Goal: Task Accomplishment & Management: Complete application form

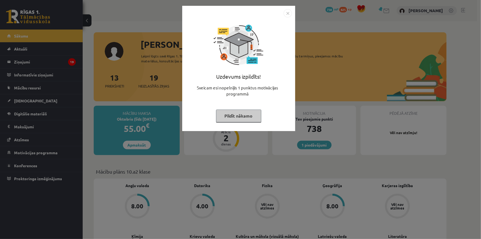
click at [289, 10] on img "Close" at bounding box center [288, 13] width 8 height 8
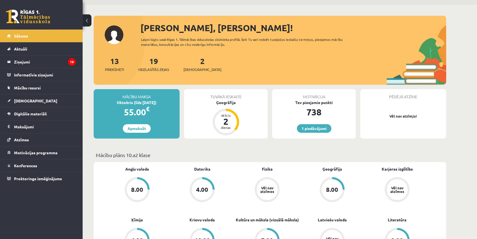
scroll to position [25, 0]
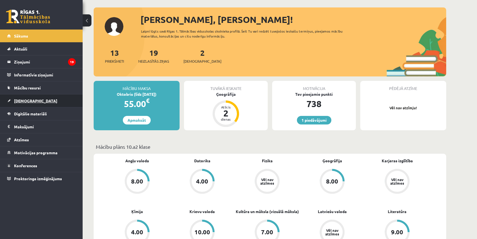
click at [23, 103] on link "[DEMOGRAPHIC_DATA]" at bounding box center [41, 100] width 69 height 13
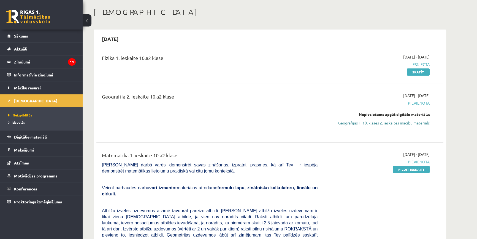
click at [417, 121] on link "Ģeogrāfijas I - 10. klases 2. ieskaites mācību materiāls" at bounding box center [378, 123] width 104 height 6
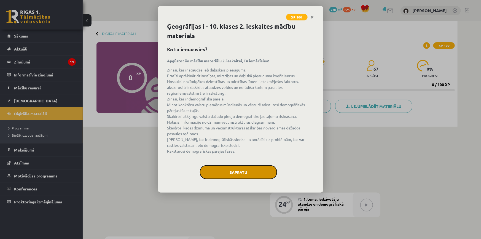
click at [249, 173] on button "Sapratu" at bounding box center [238, 172] width 77 height 14
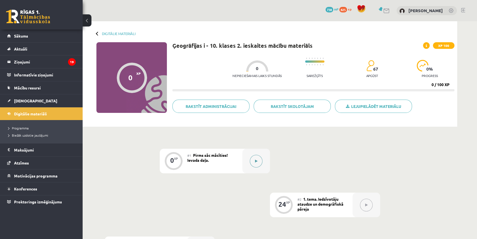
click at [252, 162] on button at bounding box center [256, 161] width 13 height 13
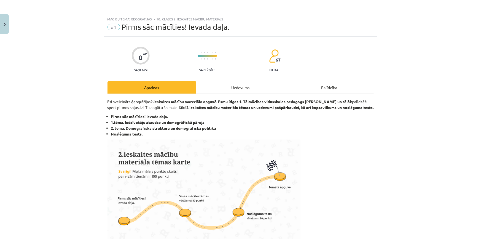
click at [251, 86] on div "Uzdevums" at bounding box center [240, 87] width 89 height 12
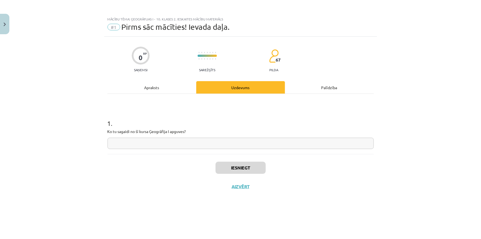
click at [213, 139] on input "text" at bounding box center [240, 143] width 266 height 11
click at [246, 172] on button "Iesniegt" at bounding box center [241, 168] width 50 height 12
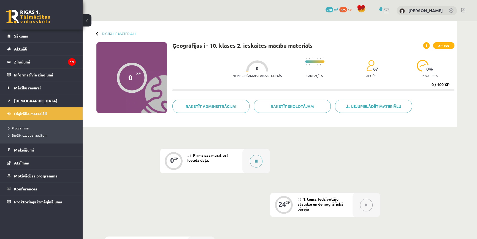
click at [253, 166] on button at bounding box center [256, 161] width 13 height 13
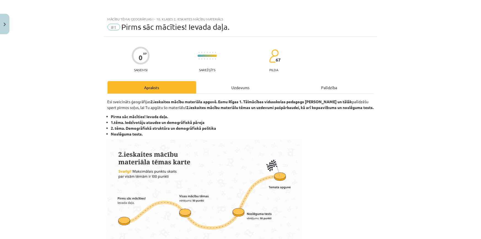
click at [250, 87] on div "Uzdevums" at bounding box center [240, 87] width 89 height 12
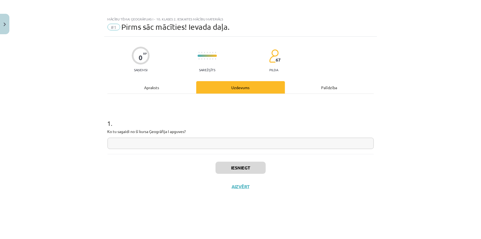
click at [242, 174] on div "Iesniegt Aizvērt" at bounding box center [240, 173] width 266 height 39
click at [232, 144] on input "text" at bounding box center [240, 143] width 266 height 11
click at [159, 87] on div "Apraksts" at bounding box center [151, 87] width 89 height 12
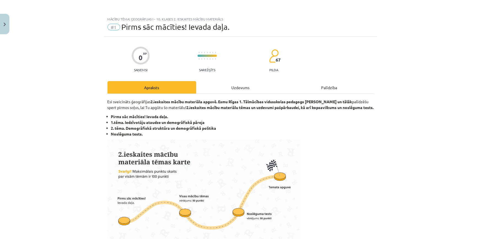
click at [248, 81] on div "Uzdevums" at bounding box center [240, 87] width 89 height 12
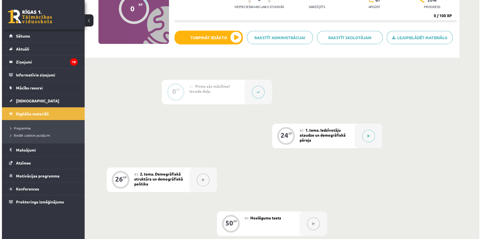
scroll to position [75, 0]
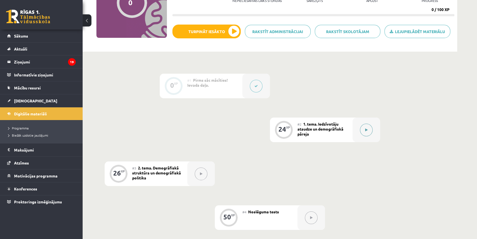
click at [365, 135] on button at bounding box center [366, 129] width 13 height 13
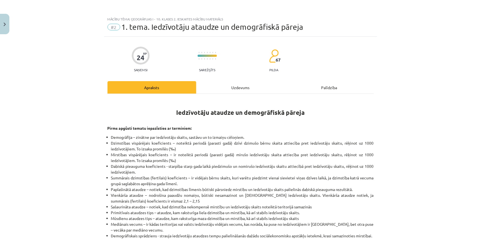
click at [242, 85] on div "Uzdevums" at bounding box center [240, 87] width 89 height 12
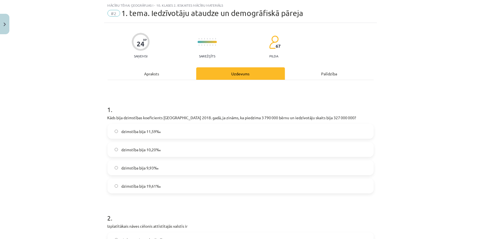
click at [127, 118] on p "Kāds bija dzimstības koeficients ASV 2018. gadā, ja zināms, ka piedzima 3 790 0…" at bounding box center [240, 118] width 266 height 6
click at [99, 109] on div "Mācību tēma: Ģeogrāfijas i - 10. klases 2. ieskaites mācību materiāls #2 1. tem…" at bounding box center [240, 119] width 481 height 239
click at [107, 109] on h1 "1 ." at bounding box center [240, 104] width 266 height 17
drag, startPoint x: 105, startPoint y: 112, endPoint x: 118, endPoint y: 118, distance: 14.6
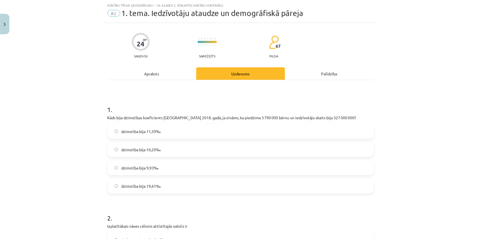
click at [124, 119] on p "Kāds bija dzimstības koeficients ASV 2018. gadā, ja zināms, ka piedzima 3 790 0…" at bounding box center [240, 118] width 266 height 6
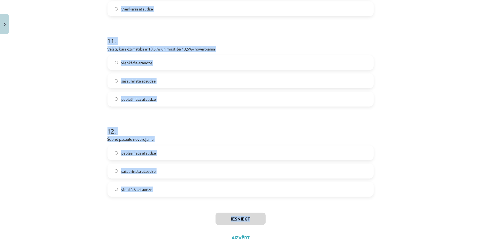
scroll to position [1059, 0]
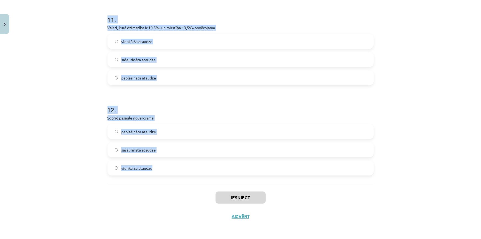
copy form "1 . Kāds bija dzimstības koeficients ASV 2018. gadā, ja zināms, ka piedzima 3 7…"
drag, startPoint x: 102, startPoint y: 112, endPoint x: 228, endPoint y: 172, distance: 139.3
click at [228, 172] on div "Mācību tēma: Ģeogrāfijas i - 10. klases 2. ieskaites mācību materiāls #2 1. tem…" at bounding box center [240, 119] width 481 height 239
click at [88, 122] on div "Mācību tēma: Ģeogrāfijas i - 10. klases 2. ieskaites mācību materiāls #2 1. tem…" at bounding box center [240, 119] width 481 height 239
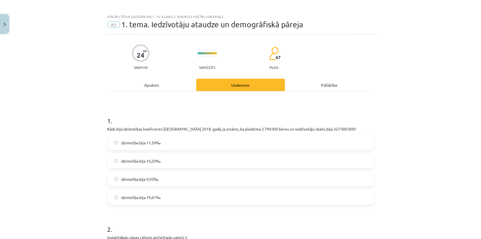
scroll to position [0, 0]
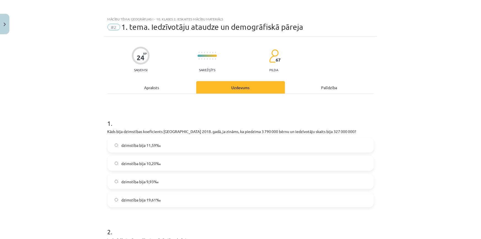
click at [132, 148] on label "dzimstība bija 11,59‰" at bounding box center [240, 145] width 265 height 14
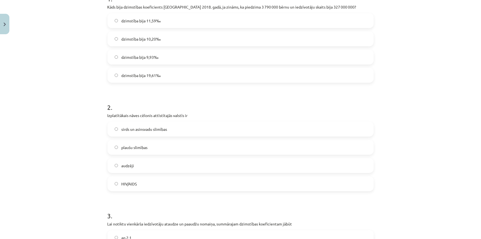
scroll to position [125, 0]
click at [138, 129] on span "sirds un asinsvadu slimības" at bounding box center [144, 128] width 46 height 6
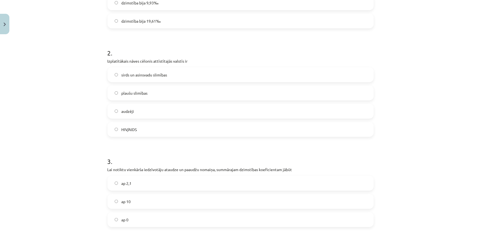
scroll to position [225, 0]
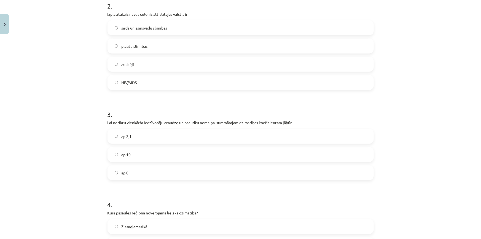
click at [133, 134] on label "ap 2,1" at bounding box center [240, 136] width 265 height 14
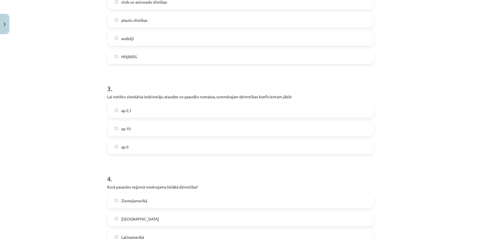
scroll to position [300, 0]
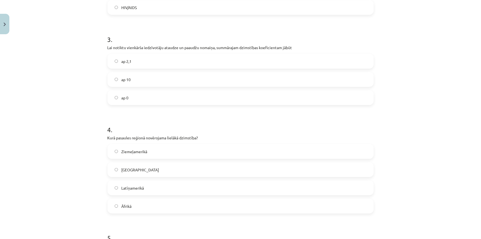
click at [140, 205] on label "Āfrikā" at bounding box center [240, 206] width 265 height 14
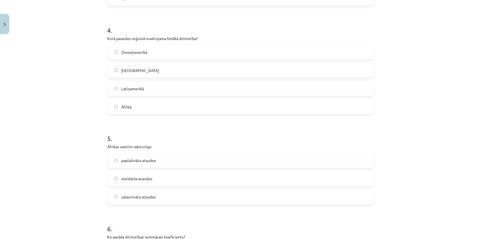
scroll to position [401, 0]
click at [140, 157] on span "paplašināta ataudze" at bounding box center [138, 160] width 35 height 6
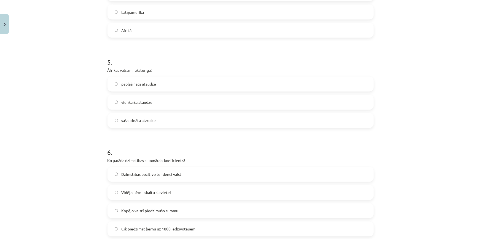
scroll to position [501, 0]
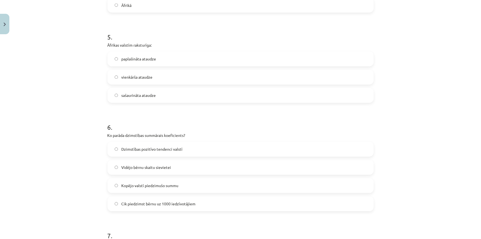
click at [131, 169] on span "Vidējo bērnu skaitu sievietei" at bounding box center [146, 168] width 50 height 6
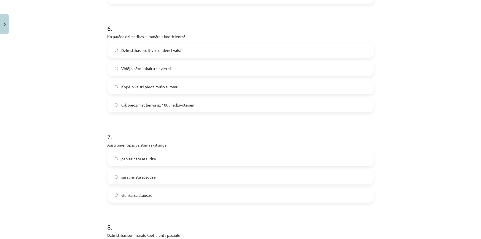
scroll to position [601, 0]
click at [135, 178] on span "sašaurināta ataudze" at bounding box center [138, 176] width 34 height 6
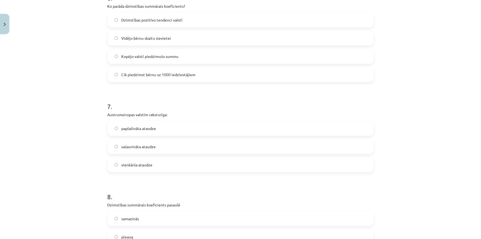
scroll to position [676, 0]
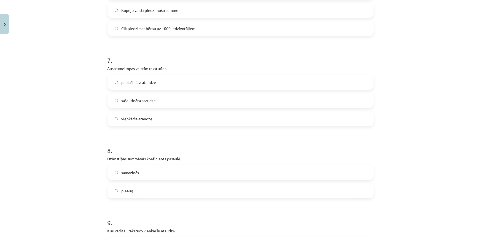
click at [143, 170] on label "samazinās" at bounding box center [240, 172] width 265 height 14
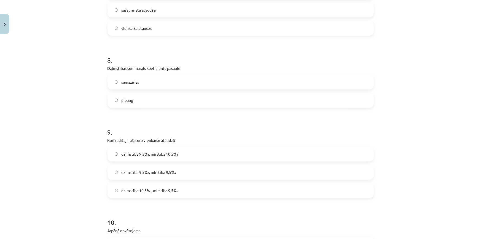
scroll to position [777, 0]
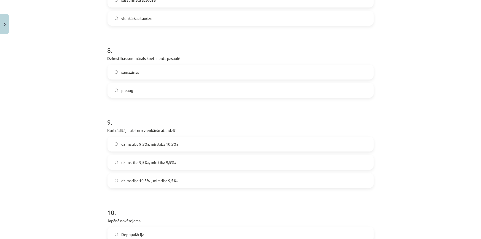
click at [157, 162] on span "dzimstība 9,5‰, mirstība 9,5‰" at bounding box center [148, 162] width 55 height 6
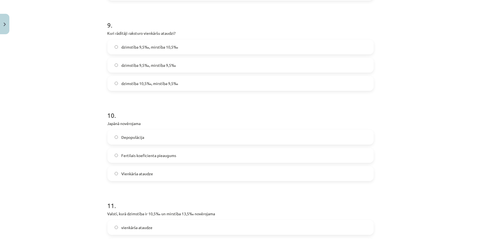
scroll to position [877, 0]
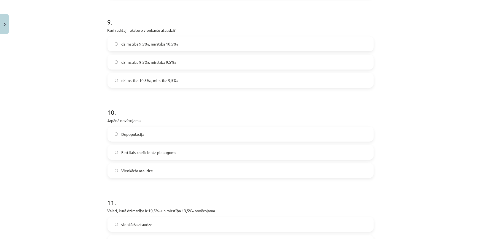
click at [126, 133] on span "Depopulācija" at bounding box center [132, 134] width 23 height 6
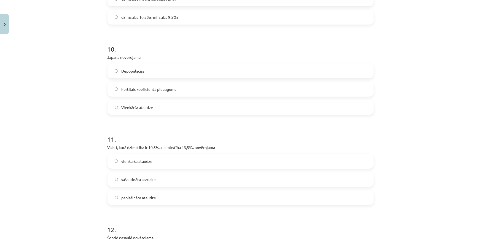
scroll to position [952, 0]
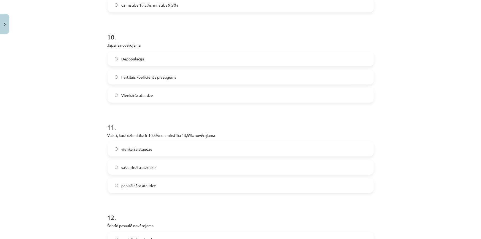
click at [137, 167] on span "sašaurināta ataudze" at bounding box center [138, 167] width 34 height 6
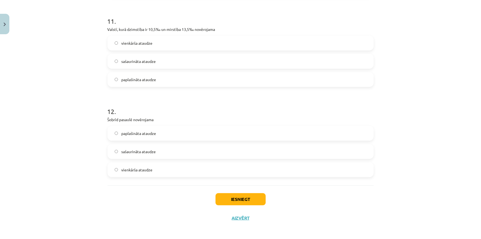
scroll to position [1059, 0]
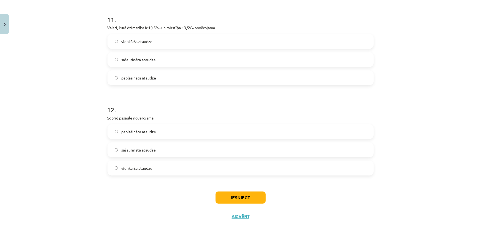
click at [131, 129] on span "paplašināta ataudze" at bounding box center [138, 132] width 35 height 6
click at [225, 199] on button "Iesniegt" at bounding box center [241, 197] width 50 height 12
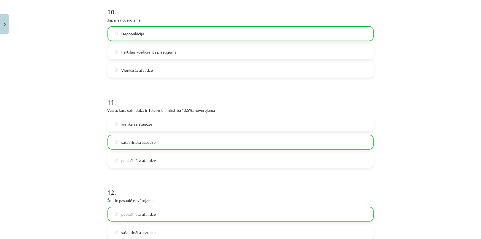
scroll to position [1077, 0]
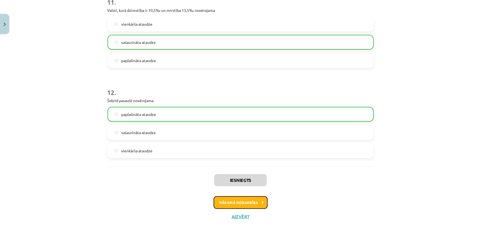
click at [230, 202] on button "Nākamā nodarbība" at bounding box center [241, 202] width 54 height 13
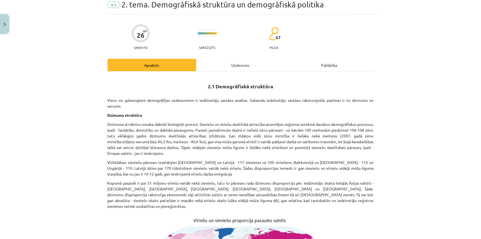
scroll to position [0, 0]
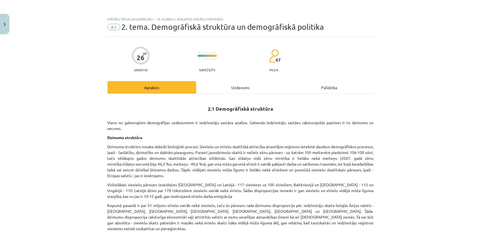
click at [231, 83] on div "Uzdevums" at bounding box center [240, 87] width 89 height 12
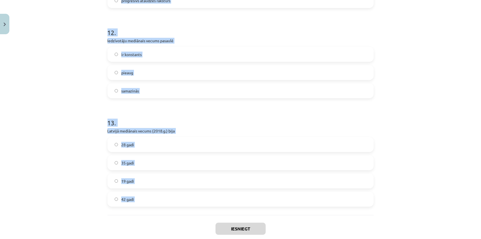
scroll to position [1095, 0]
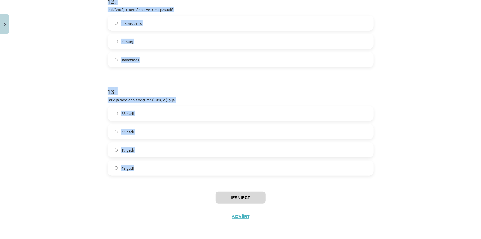
copy form "1 . Parasti jaundzimušo skaitā ir lielāks meiteņu īpatsvars zēnu īpatsvars 2 . …"
drag, startPoint x: 115, startPoint y: 113, endPoint x: 204, endPoint y: 174, distance: 107.5
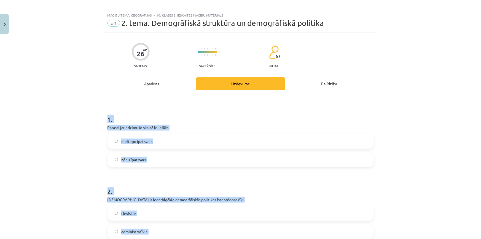
scroll to position [0, 0]
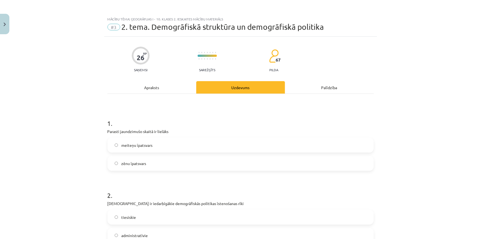
click at [93, 91] on div "Mācību tēma: Ģeogrāfijas i - 10. klases 2. ieskaites mācību materiāls #3 2. tem…" at bounding box center [240, 119] width 481 height 239
click at [134, 170] on label "zēnu īpatsvars" at bounding box center [240, 163] width 265 height 14
click at [133, 169] on label "zēnu īpatsvars" at bounding box center [240, 163] width 265 height 14
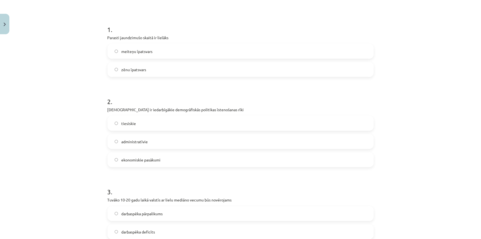
scroll to position [100, 0]
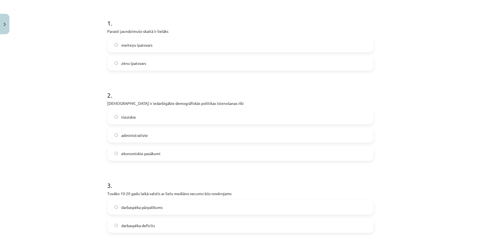
click at [140, 158] on label "ekonomiskie pasākumi" at bounding box center [240, 153] width 265 height 14
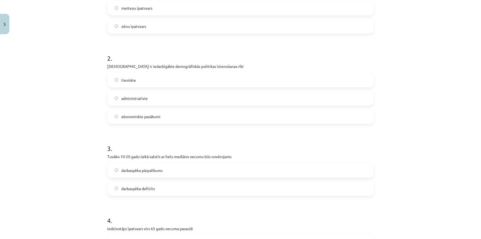
scroll to position [200, 0]
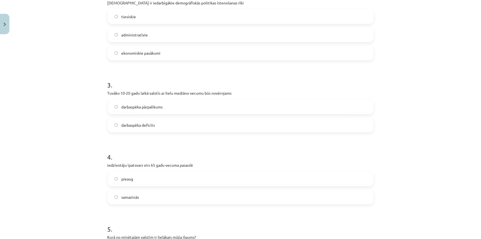
click at [133, 107] on span "darbaspēka pārpalikums" at bounding box center [141, 107] width 41 height 6
click at [125, 124] on span "darbaspēka deficīts" at bounding box center [138, 125] width 34 height 6
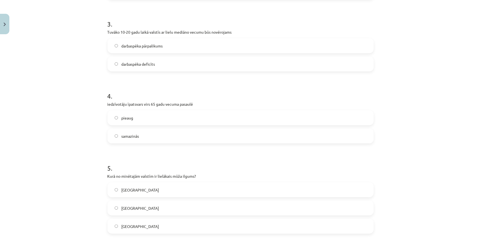
scroll to position [276, 0]
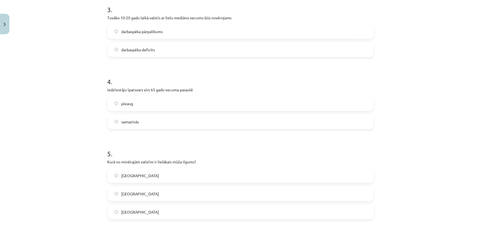
drag, startPoint x: 131, startPoint y: 93, endPoint x: 132, endPoint y: 101, distance: 8.0
click at [131, 94] on div "4 . iedzīvotāju īpatsvars virs 65 gadu vecuma pasaulē pieaug samazinās" at bounding box center [240, 98] width 266 height 61
click at [133, 107] on label "pieaug" at bounding box center [240, 103] width 265 height 14
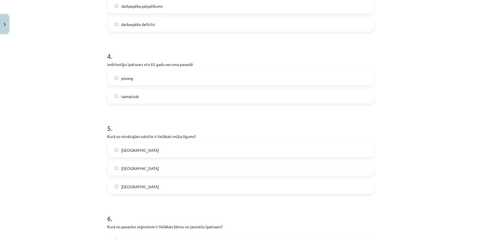
scroll to position [351, 0]
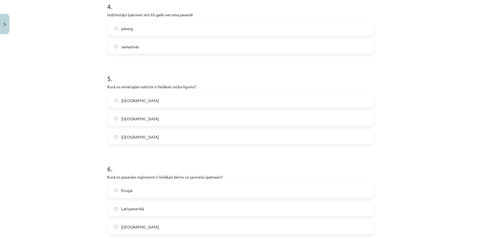
click at [133, 138] on label "Japānā" at bounding box center [240, 137] width 265 height 14
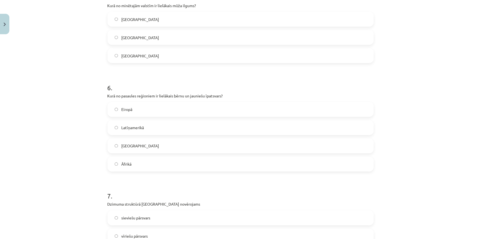
scroll to position [451, 0]
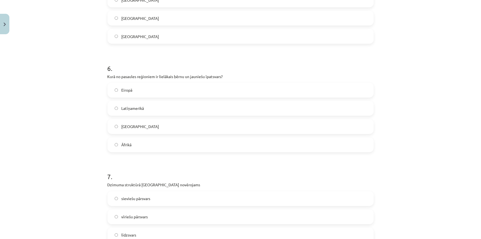
click at [130, 144] on span "Āfrikā" at bounding box center [126, 145] width 10 height 6
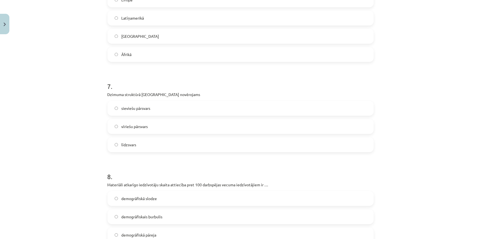
scroll to position [551, 0]
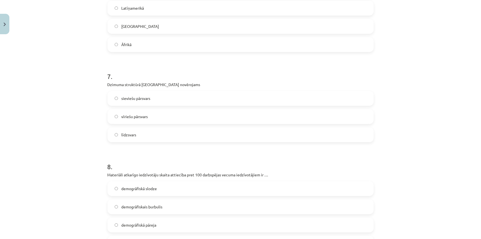
click at [148, 103] on label "sieviešu pārsvars" at bounding box center [240, 98] width 265 height 14
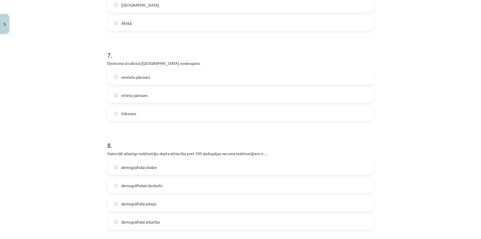
scroll to position [601, 0]
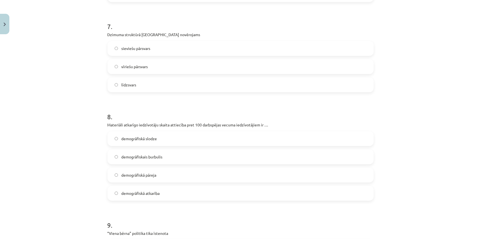
click at [152, 139] on span "demogrāfiskā slodze" at bounding box center [139, 139] width 36 height 6
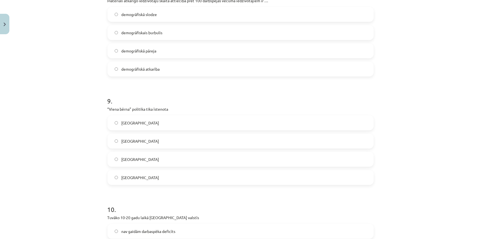
scroll to position [726, 0]
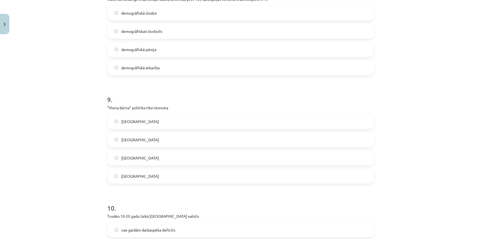
click at [128, 174] on label "Ķīnā" at bounding box center [240, 176] width 265 height 14
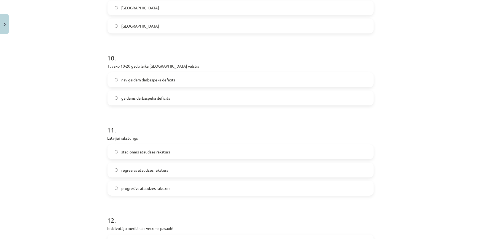
scroll to position [877, 0]
click at [134, 75] on label "nav gaidām darbaspēka deficīts" at bounding box center [240, 79] width 265 height 14
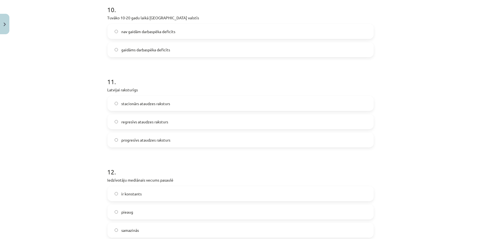
scroll to position [927, 0]
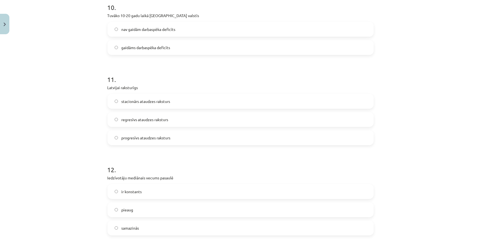
click at [138, 117] on span "regresīvs ataudzes raksturs" at bounding box center [144, 120] width 47 height 6
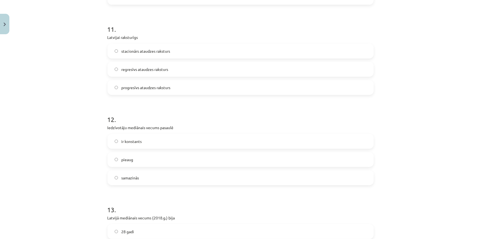
click at [123, 162] on label "pieaug" at bounding box center [240, 159] width 265 height 14
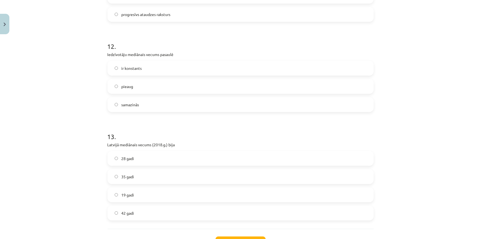
scroll to position [1052, 0]
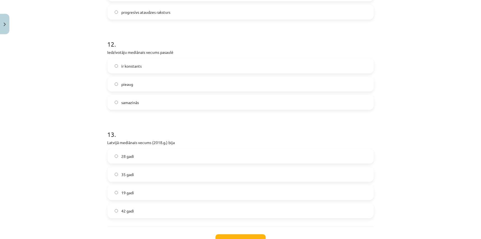
click at [134, 190] on label "19 gadi" at bounding box center [240, 192] width 265 height 14
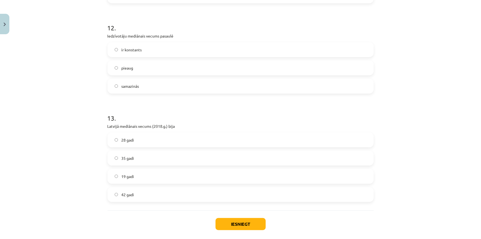
scroll to position [1077, 0]
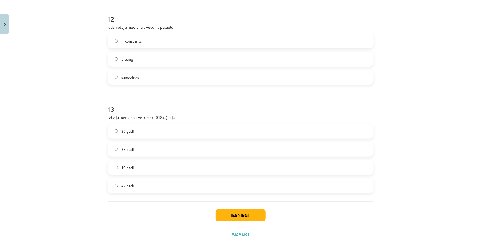
click at [121, 187] on span "42 gadi" at bounding box center [127, 186] width 13 height 6
click at [247, 217] on button "Iesniegt" at bounding box center [241, 215] width 50 height 12
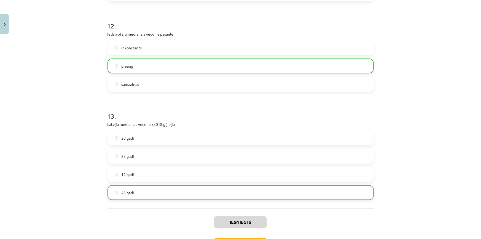
scroll to position [1112, 0]
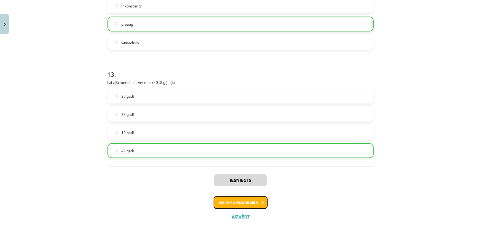
click at [232, 203] on button "Nākamā nodarbība" at bounding box center [241, 202] width 54 height 13
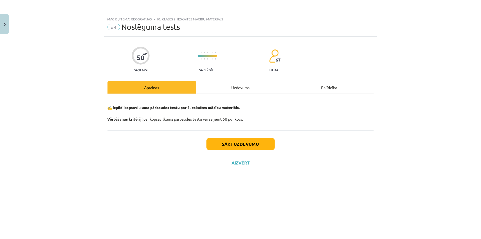
scroll to position [0, 0]
click at [247, 87] on div "Uzdevums" at bounding box center [240, 87] width 89 height 12
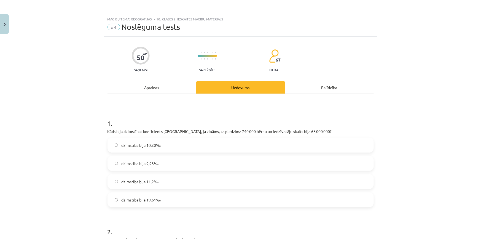
click at [162, 89] on div "Apraksts" at bounding box center [151, 87] width 89 height 12
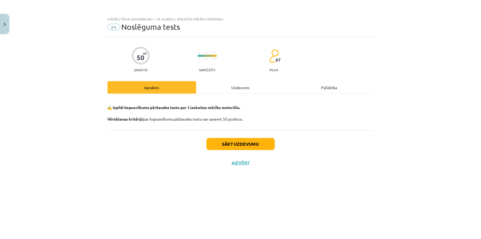
click at [226, 87] on div "Uzdevums" at bounding box center [240, 87] width 89 height 12
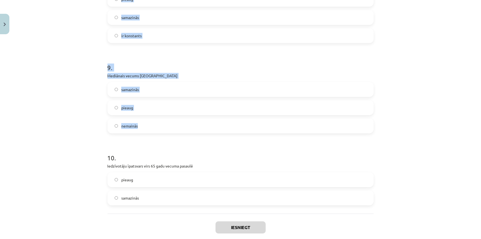
scroll to position [806, 0]
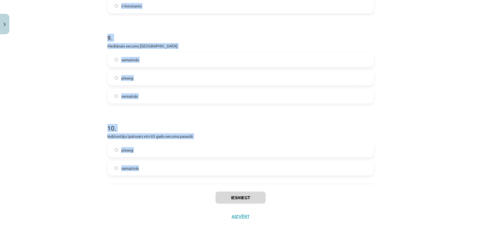
copy form "1 . Kāds bija dzimstības koeficients Francijā, ja zināms, ka piedzima 740 000 b…"
drag, startPoint x: 127, startPoint y: 26, endPoint x: 253, endPoint y: 171, distance: 191.7
click at [253, 171] on div "Mācību tēma: Ģeogrāfijas i - 10. klases 2. ieskaites mācību materiāls #4 Noslēg…" at bounding box center [240, 119] width 481 height 239
click at [360, 118] on h1 "10 ." at bounding box center [240, 122] width 266 height 17
click at [360, 120] on h1 "10 ." at bounding box center [240, 122] width 266 height 17
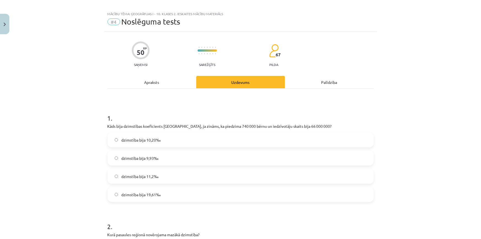
scroll to position [0, 0]
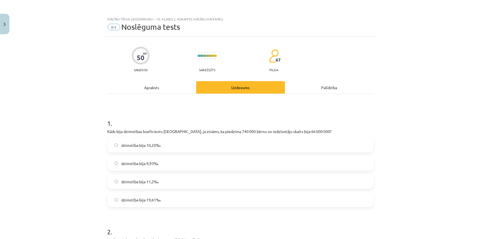
click at [130, 182] on span "dzimstība bija 11,2‰" at bounding box center [139, 182] width 37 height 6
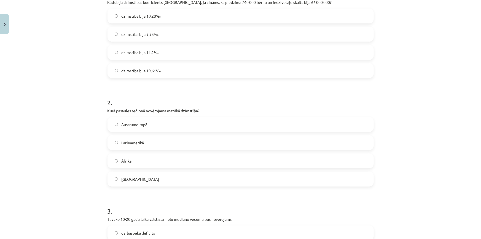
scroll to position [150, 0]
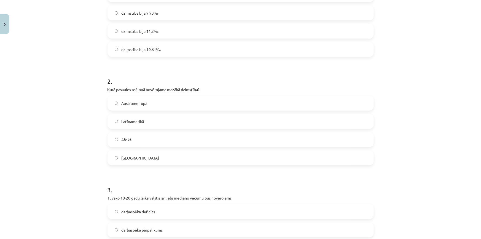
click at [136, 104] on span "Austrumeiropā" at bounding box center [134, 103] width 26 height 6
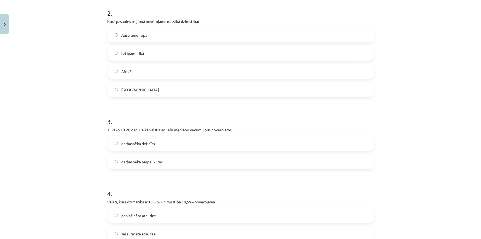
scroll to position [225, 0]
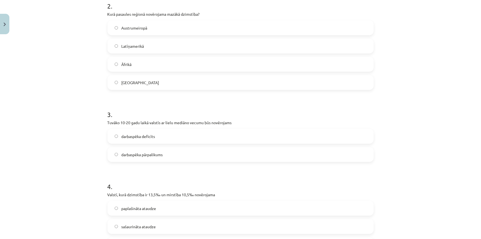
drag, startPoint x: 157, startPoint y: 135, endPoint x: 157, endPoint y: 131, distance: 3.3
click at [157, 135] on label "darbaspēka deficīts" at bounding box center [240, 136] width 265 height 14
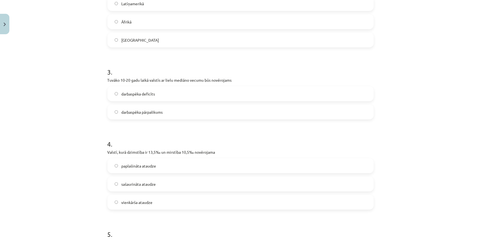
scroll to position [276, 0]
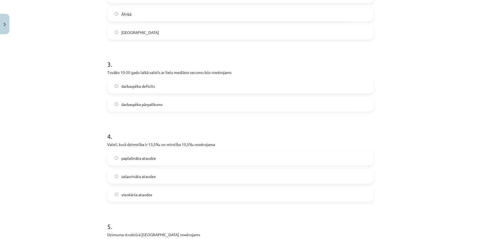
click at [162, 157] on label "paplašināta ataudze" at bounding box center [240, 158] width 265 height 14
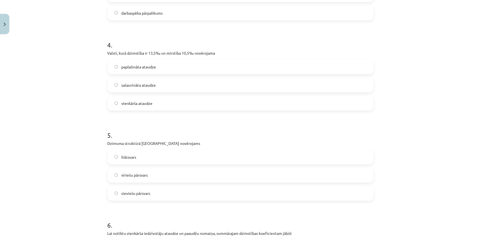
scroll to position [376, 0]
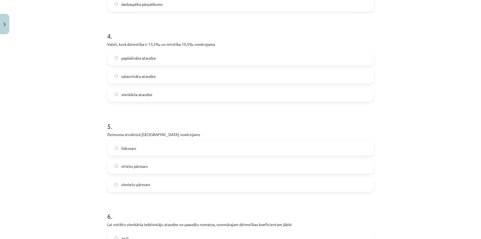
click at [135, 178] on label "sieviešu pārsvars" at bounding box center [240, 184] width 265 height 14
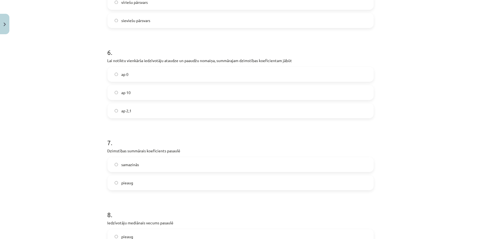
scroll to position [551, 0]
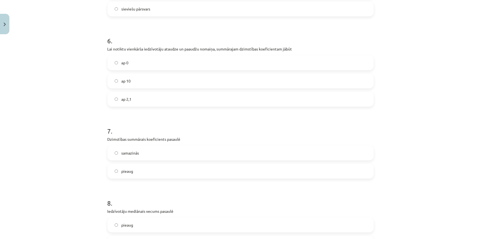
click at [127, 97] on span "ap 2,1" at bounding box center [126, 99] width 10 height 6
click at [146, 156] on label "samazinās" at bounding box center [240, 153] width 265 height 14
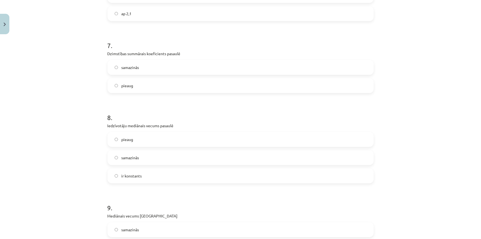
scroll to position [651, 0]
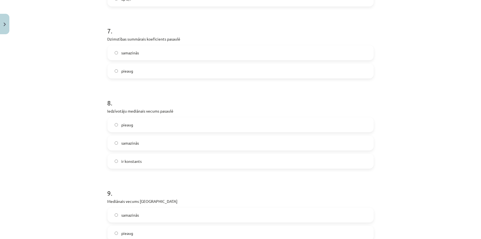
click at [150, 121] on label "pieaug" at bounding box center [240, 125] width 265 height 14
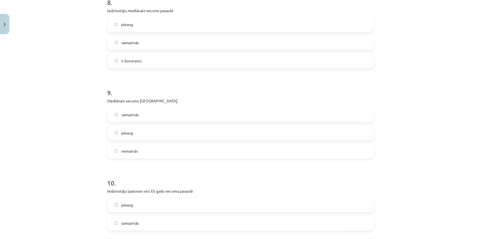
click at [131, 132] on span "pieaug" at bounding box center [127, 133] width 12 height 6
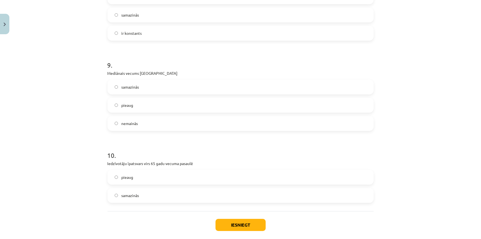
scroll to position [806, 0]
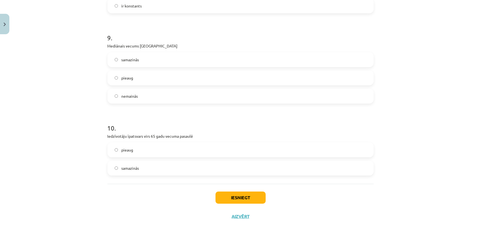
click at [123, 153] on label "pieaug" at bounding box center [240, 150] width 265 height 14
click at [241, 201] on button "Iesniegt" at bounding box center [241, 197] width 50 height 12
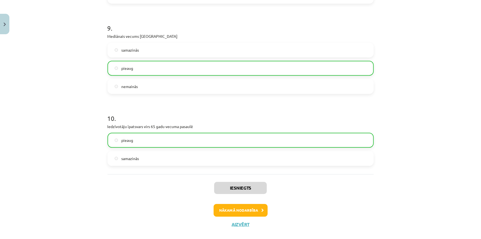
scroll to position [824, 0]
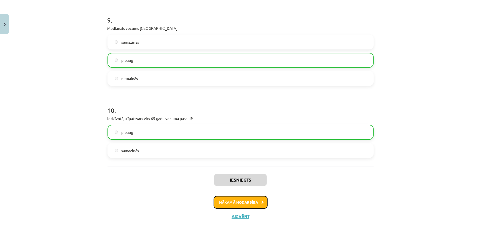
click at [238, 201] on button "Nākamā nodarbība" at bounding box center [241, 202] width 54 height 13
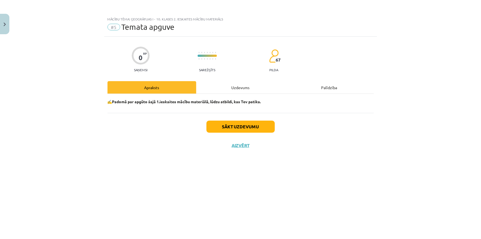
click at [241, 86] on div "Uzdevums" at bounding box center [240, 87] width 89 height 12
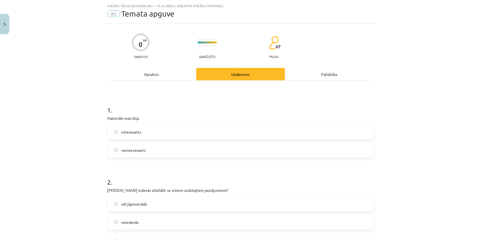
scroll to position [25, 0]
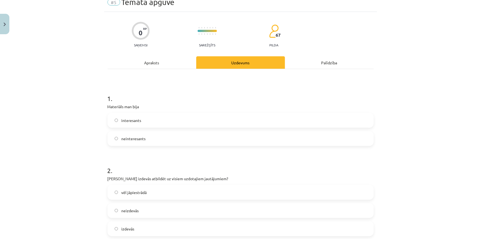
click at [123, 125] on label "interesants" at bounding box center [240, 120] width 265 height 14
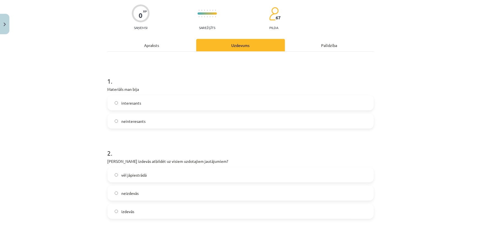
scroll to position [100, 0]
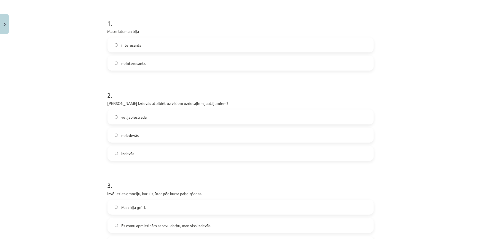
click at [131, 151] on span "izdevās" at bounding box center [127, 153] width 13 height 6
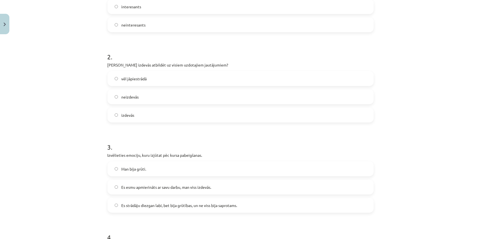
scroll to position [175, 0]
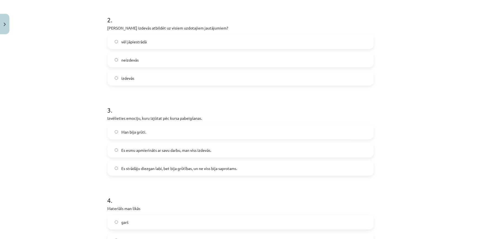
click at [178, 149] on span "Es esmu apmierināts ar savu darbu, man viss izdevās." at bounding box center [166, 150] width 90 height 6
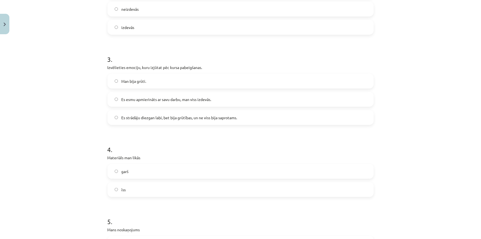
scroll to position [251, 0]
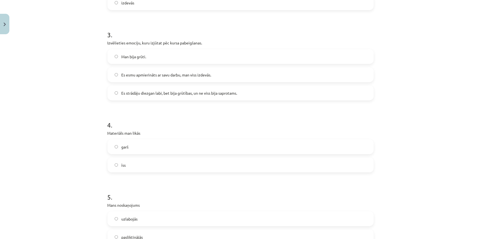
click at [142, 147] on label "garš" at bounding box center [240, 147] width 265 height 14
click at [149, 169] on label "īss" at bounding box center [240, 165] width 265 height 14
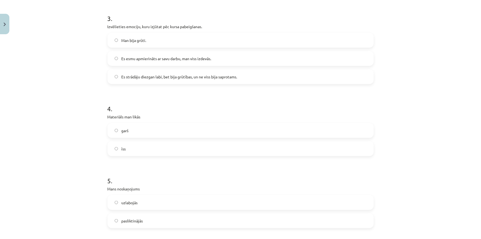
scroll to position [276, 0]
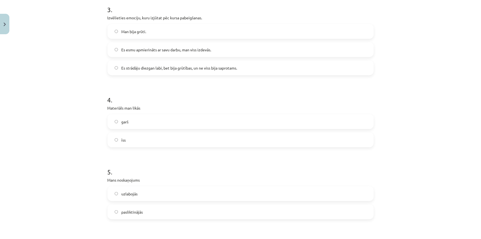
click at [157, 190] on label "uzlabojās" at bounding box center [240, 194] width 265 height 14
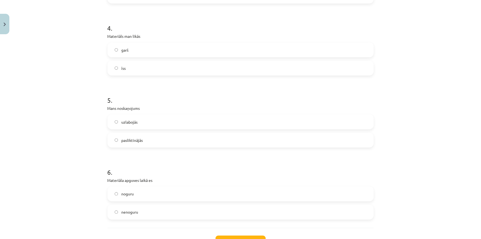
scroll to position [376, 0]
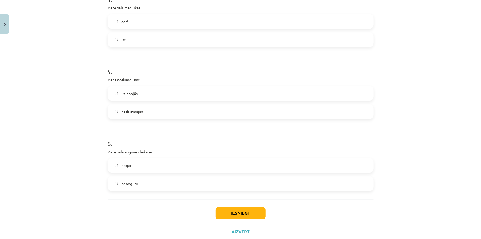
click at [158, 179] on label "nenoguru" at bounding box center [240, 184] width 265 height 14
click at [236, 211] on button "Iesniegt" at bounding box center [241, 213] width 50 height 12
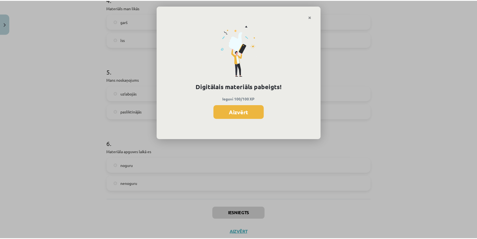
scroll to position [391, 0]
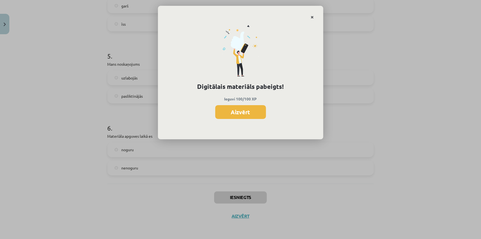
click at [313, 17] on icon "Close" at bounding box center [312, 17] width 3 height 4
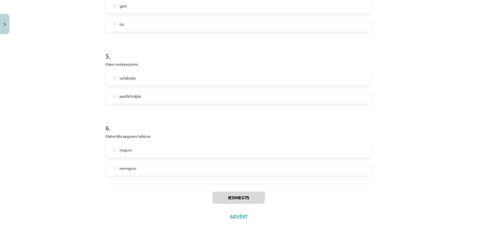
scroll to position [200, 0]
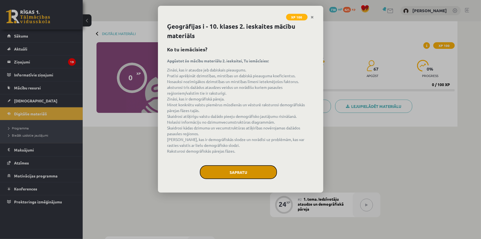
click at [232, 174] on button "Sapratu" at bounding box center [238, 172] width 77 height 14
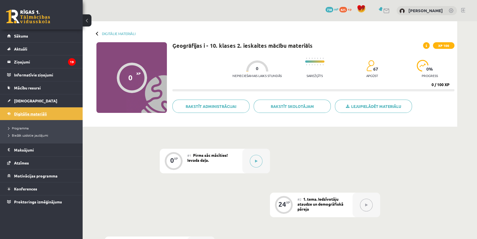
click at [30, 112] on span "Digitālie materiāli" at bounding box center [30, 113] width 33 height 5
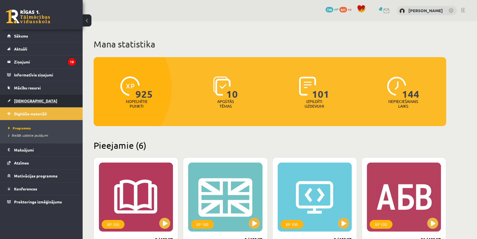
click at [25, 105] on link "[DEMOGRAPHIC_DATA]" at bounding box center [41, 100] width 69 height 13
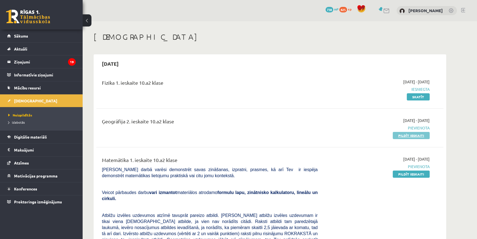
click at [401, 138] on link "Pildīt ieskaiti" at bounding box center [411, 135] width 37 height 7
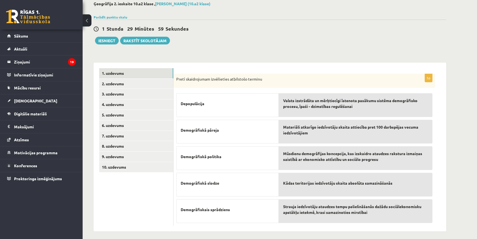
scroll to position [34, 0]
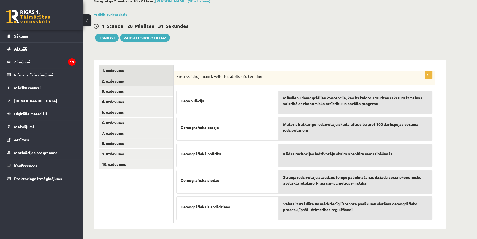
click at [126, 81] on link "2. uzdevums" at bounding box center [136, 81] width 74 height 10
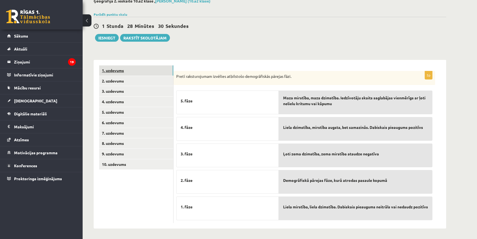
click at [128, 67] on link "1. uzdevums" at bounding box center [136, 70] width 74 height 10
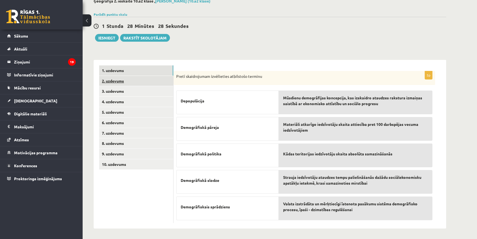
click at [127, 82] on link "2. uzdevums" at bounding box center [136, 81] width 74 height 10
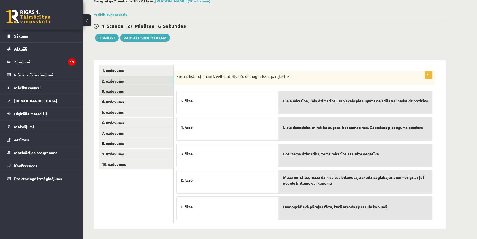
click at [113, 93] on link "3. uzdevums" at bounding box center [136, 91] width 74 height 10
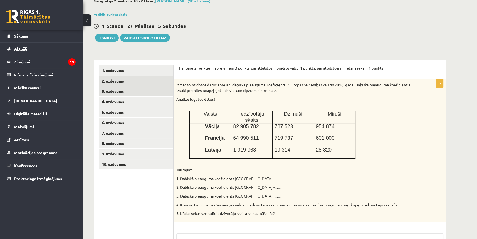
click at [119, 78] on link "2. uzdevums" at bounding box center [136, 81] width 74 height 10
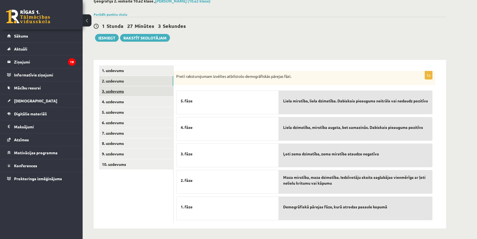
click at [124, 91] on link "3. uzdevums" at bounding box center [136, 91] width 74 height 10
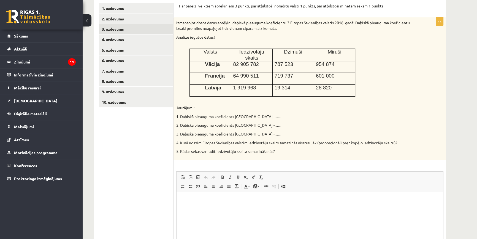
scroll to position [84, 0]
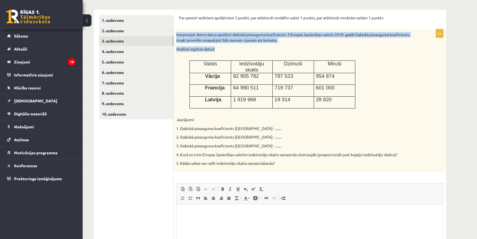
drag, startPoint x: 176, startPoint y: 35, endPoint x: 236, endPoint y: 47, distance: 60.7
click at [233, 50] on div "Izmantojot dotos datus aprēķini dabiskā pieauguma koeficientu 3 Eiropas Savienī…" at bounding box center [310, 100] width 273 height 142
click at [242, 45] on div "Izmantojot dotos datus aprēķini dabiskā pieauguma koeficientu 3 Eiropas Savienī…" at bounding box center [310, 100] width 273 height 142
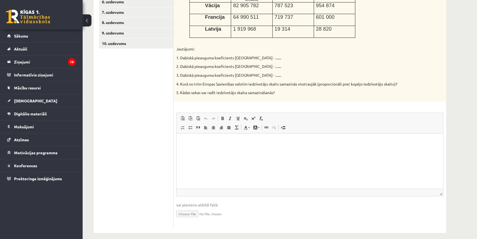
scroll to position [155, 0]
click at [190, 144] on p "Визуальный текстовый редактор, wiswyg-editor-user-answer-47433773999840" at bounding box center [310, 141] width 256 height 6
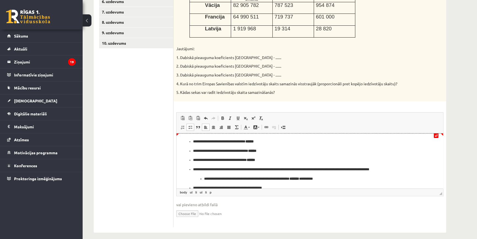
click at [192, 142] on ul "**********" at bounding box center [310, 171] width 256 height 67
click at [193, 150] on p "**********" at bounding box center [308, 151] width 230 height 6
click at [193, 160] on ul "**********" at bounding box center [310, 181] width 256 height 49
click at [192, 169] on ul "**********" at bounding box center [310, 185] width 256 height 39
click at [207, 116] on span at bounding box center [206, 118] width 4 height 4
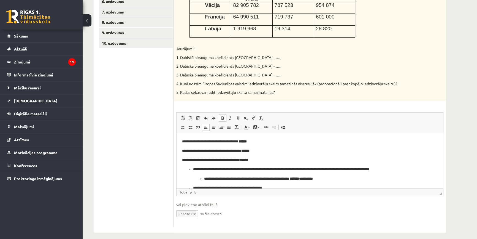
click at [192, 166] on body "**********" at bounding box center [310, 171] width 256 height 67
click at [193, 168] on li "**********" at bounding box center [310, 173] width 234 height 15
click at [193, 169] on li "**********" at bounding box center [310, 173] width 234 height 15
click at [193, 171] on li "**********" at bounding box center [310, 173] width 234 height 15
click at [186, 169] on ul "**********" at bounding box center [310, 185] width 256 height 39
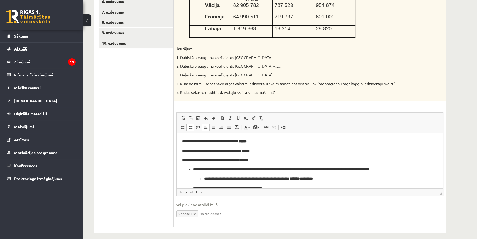
click at [186, 171] on ul "**********" at bounding box center [310, 185] width 256 height 39
drag, startPoint x: 186, startPoint y: 141, endPoint x: 279, endPoint y: 156, distance: 94.4
click at [279, 156] on body "**********" at bounding box center [310, 171] width 256 height 67
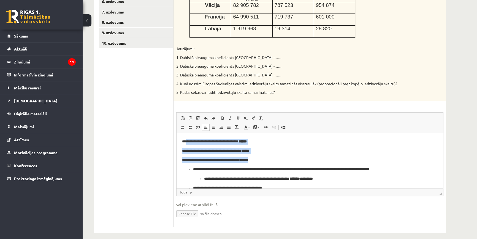
click at [279, 155] on body "**********" at bounding box center [310, 171] width 256 height 67
drag, startPoint x: 186, startPoint y: 141, endPoint x: 252, endPoint y: 164, distance: 70.1
click at [252, 164] on body "**********" at bounding box center [310, 171] width 256 height 67
click at [279, 160] on p "**********" at bounding box center [308, 160] width 252 height 6
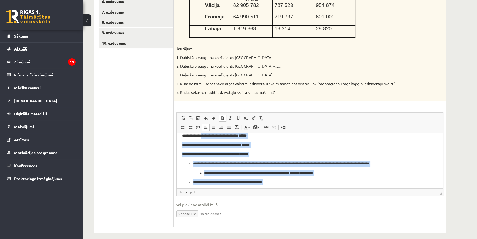
scroll to position [0, 0]
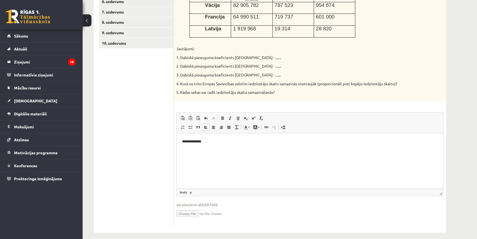
drag, startPoint x: 329, startPoint y: 182, endPoint x: 202, endPoint y: 136, distance: 134.9
drag, startPoint x: 311, startPoint y: 184, endPoint x: 196, endPoint y: 134, distance: 125.4
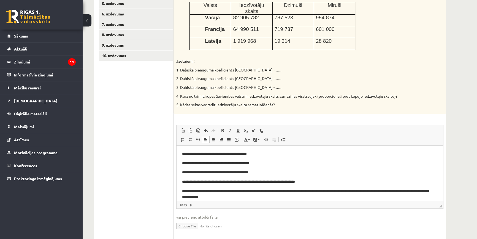
scroll to position [155, 0]
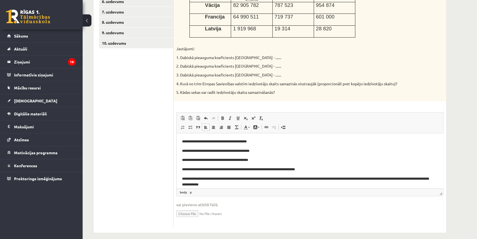
click at [282, 171] on p "**********" at bounding box center [308, 169] width 252 height 6
click at [261, 170] on p "**********" at bounding box center [308, 169] width 252 height 6
click at [274, 169] on p "**********" at bounding box center [308, 169] width 252 height 6
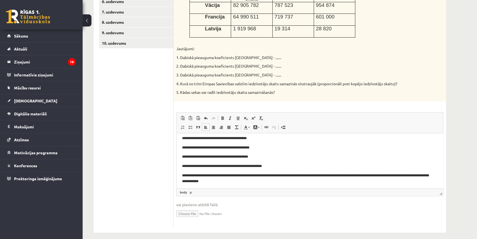
scroll to position [4, 0]
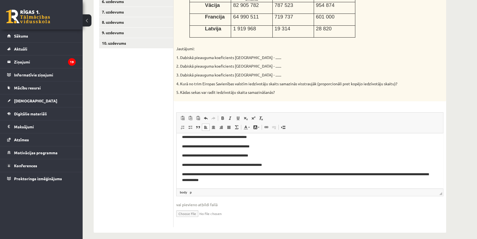
click at [304, 173] on p "**********" at bounding box center [308, 177] width 252 height 12
click at [333, 186] on html "**********" at bounding box center [310, 158] width 267 height 60
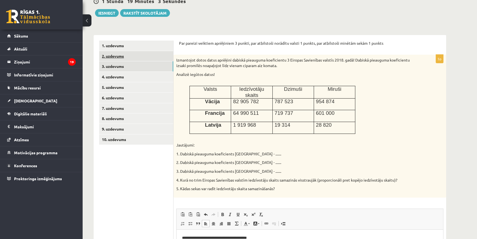
scroll to position [55, 0]
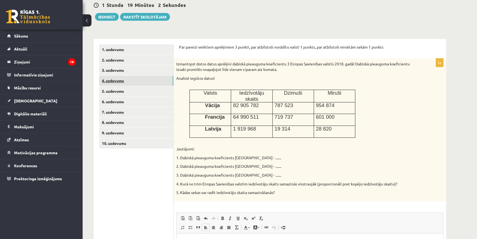
click at [126, 77] on link "4. uzdevums" at bounding box center [136, 81] width 74 height 10
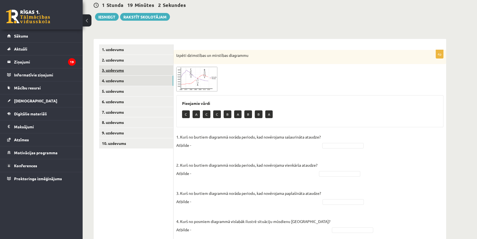
click at [129, 69] on link "3. uzdevums" at bounding box center [136, 70] width 74 height 10
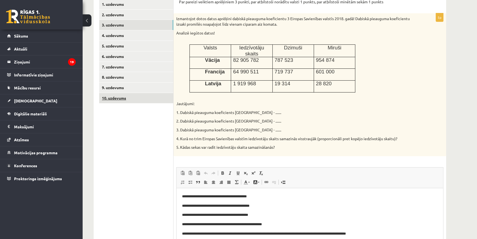
scroll to position [0, 0]
click at [133, 30] on link "4. uzdevums" at bounding box center [136, 35] width 74 height 10
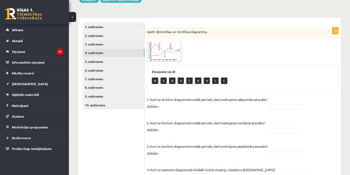
scroll to position [72, 0]
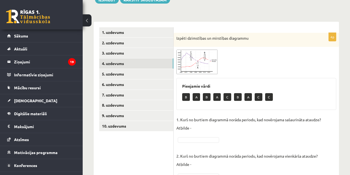
click at [279, 14] on div "**********" at bounding box center [216, 111] width 267 height 322
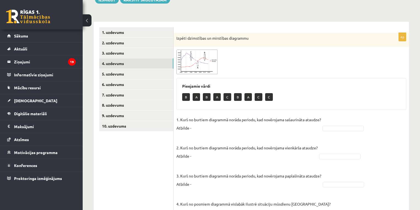
click at [352, 31] on form "4p Izpēti dzimstības un mirstības diagrammu Pieejamie vārdi B A B A C B A C C 1…" at bounding box center [291, 124] width 224 height 195
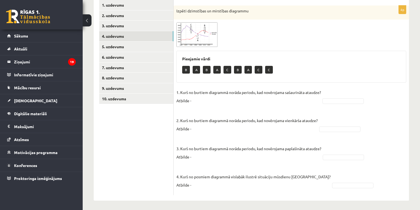
scroll to position [100, 0]
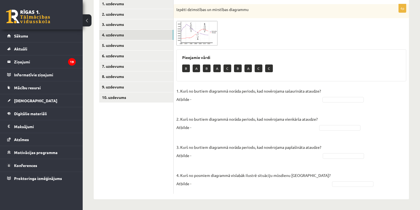
click at [198, 30] on span at bounding box center [197, 34] width 9 height 9
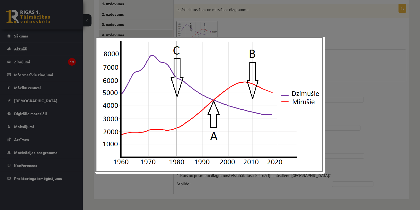
click at [265, 28] on div at bounding box center [210, 105] width 420 height 210
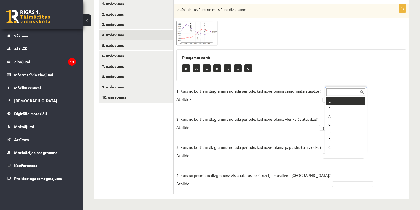
scroll to position [7, 0]
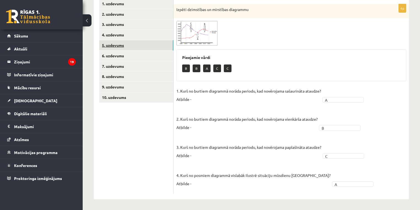
click at [116, 44] on link "5. uzdevums" at bounding box center [136, 45] width 74 height 10
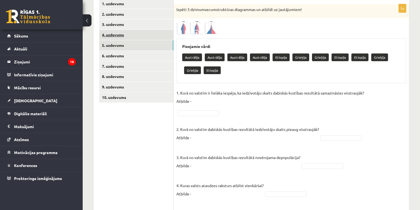
click at [124, 37] on link "4. uzdevums" at bounding box center [136, 35] width 74 height 10
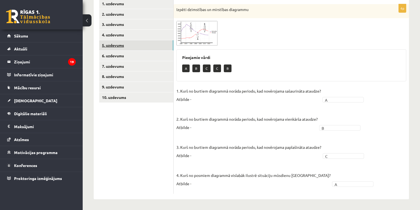
click at [127, 42] on link "5. uzdevums" at bounding box center [136, 45] width 74 height 10
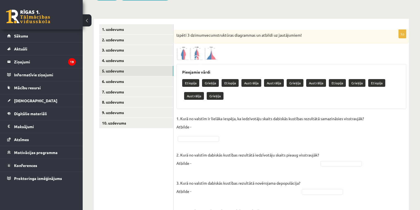
scroll to position [73, 0]
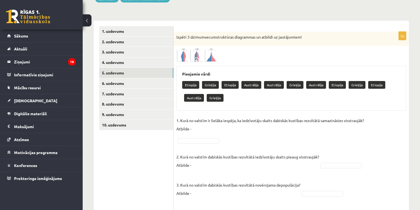
click at [207, 53] on img at bounding box center [196, 56] width 41 height 14
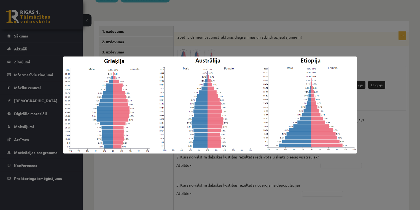
click at [217, 44] on div at bounding box center [210, 105] width 420 height 210
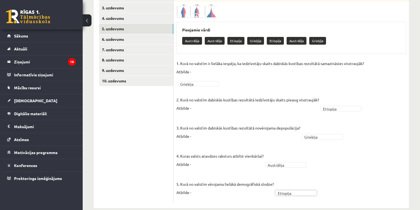
scroll to position [126, 0]
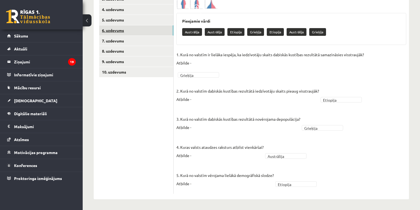
click at [114, 30] on link "6. uzdevums" at bounding box center [136, 30] width 74 height 10
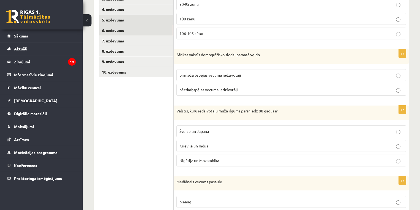
click at [143, 20] on link "5. uzdevums" at bounding box center [136, 20] width 74 height 10
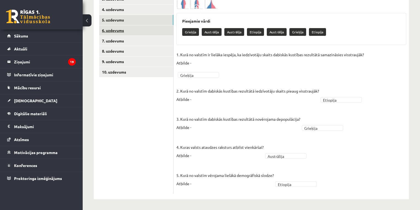
click at [147, 30] on link "6. uzdevums" at bounding box center [136, 30] width 74 height 10
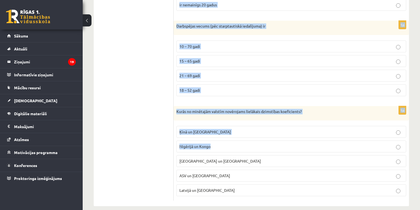
scroll to position [498, 0]
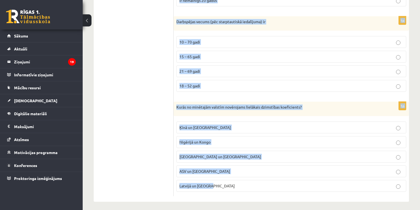
copy form "Parasti jaundzimušo skaitā uz 100 meitenēm piedzimst 90-95 zēnu 100 zēnu 106-10…"
drag, startPoint x: 176, startPoint y: 109, endPoint x: 270, endPoint y: 184, distance: 120.1
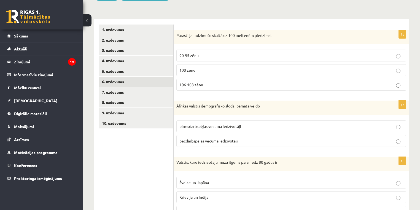
scroll to position [13, 0]
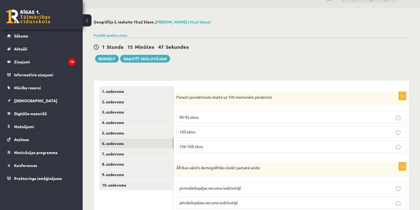
click at [190, 147] on span "106-108 zēnu" at bounding box center [191, 146] width 24 height 5
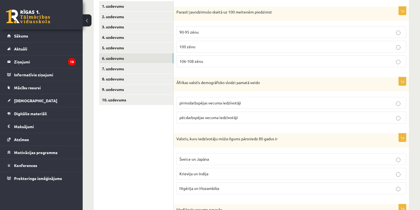
scroll to position [101, 0]
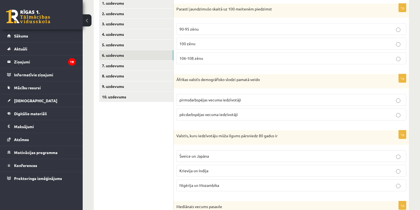
click at [196, 101] on p "pirmsdarbspējas vecuma iedzīvotāji" at bounding box center [291, 100] width 224 height 6
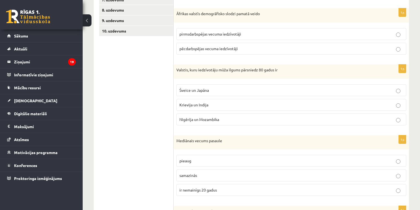
scroll to position [167, 0]
click at [180, 90] on span "Šveice un Japāna" at bounding box center [193, 89] width 29 height 5
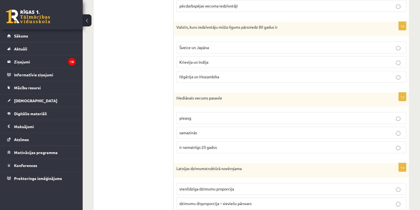
scroll to position [211, 0]
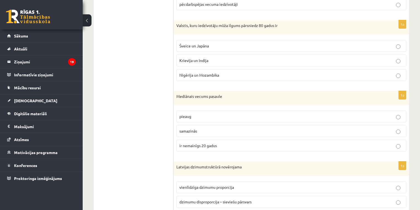
click at [190, 115] on span "pieaug" at bounding box center [185, 116] width 12 height 5
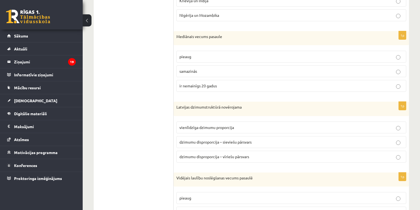
scroll to position [277, 0]
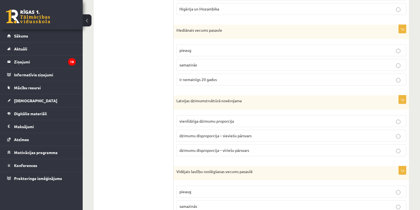
click at [195, 136] on span "dzimumu disproporcija – sieviešu pārsvars" at bounding box center [215, 135] width 72 height 5
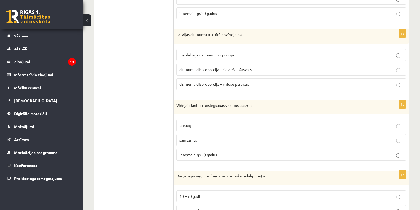
click at [198, 123] on p "pieaug" at bounding box center [291, 126] width 224 height 6
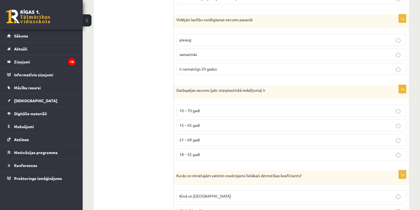
scroll to position [432, 0]
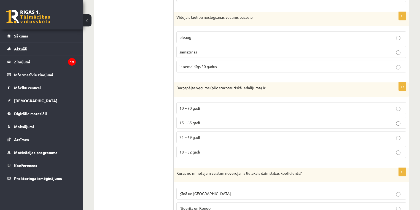
click at [184, 124] on label "15 – 65 gadi" at bounding box center [291, 123] width 230 height 12
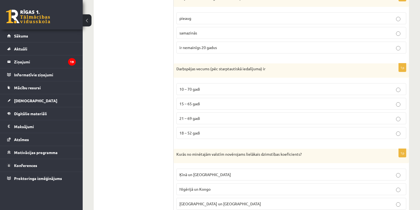
scroll to position [498, 0]
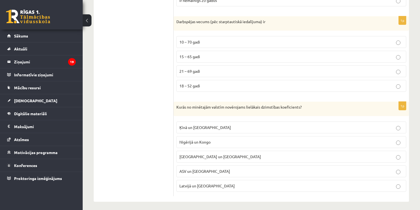
click at [194, 139] on span "Nigērijā un Kongo" at bounding box center [194, 141] width 31 height 5
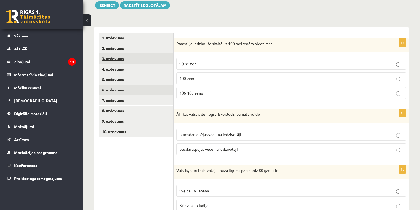
scroll to position [13, 0]
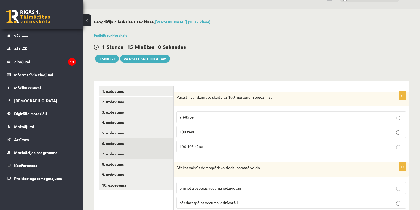
click at [142, 153] on link "7. uzdevums" at bounding box center [136, 154] width 74 height 10
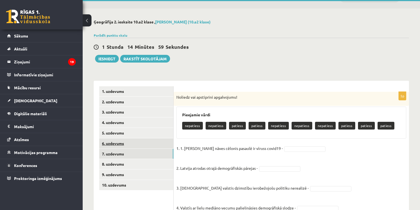
click at [142, 146] on link "6. uzdevums" at bounding box center [136, 143] width 74 height 10
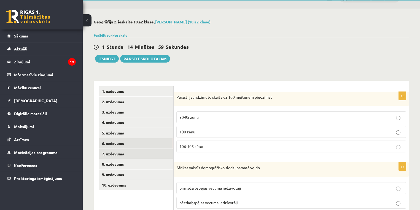
click at [142, 154] on link "7. uzdevums" at bounding box center [136, 154] width 74 height 10
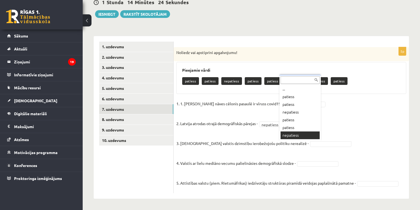
scroll to position [7, 0]
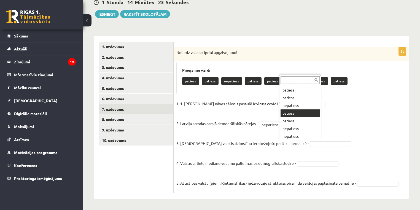
drag, startPoint x: 287, startPoint y: 110, endPoint x: 296, endPoint y: 136, distance: 28.2
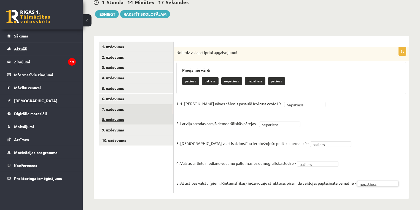
click at [130, 121] on link "8. uzdevums" at bounding box center [136, 119] width 74 height 10
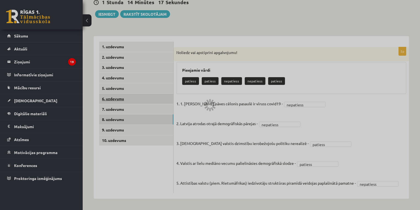
scroll to position [46, 0]
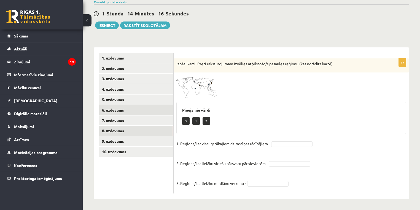
click at [128, 109] on link "6. uzdevums" at bounding box center [136, 110] width 74 height 10
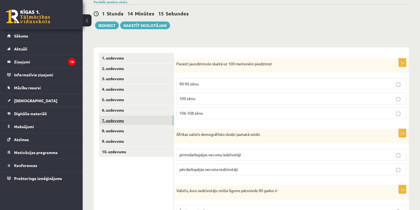
click at [130, 118] on link "7. uzdevums" at bounding box center [136, 120] width 74 height 10
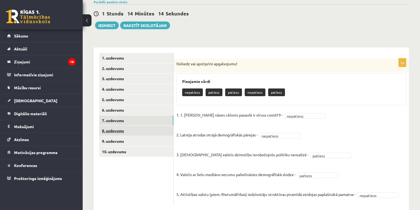
click at [133, 135] on link "8. uzdevums" at bounding box center [136, 131] width 74 height 10
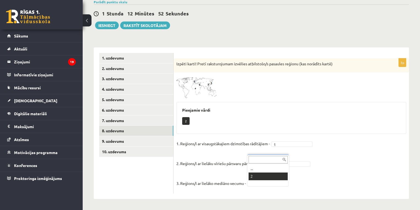
scroll to position [33, 0]
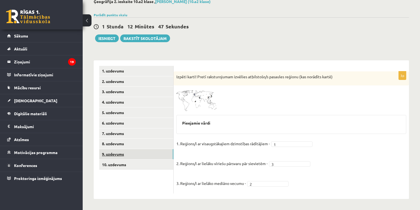
click at [143, 155] on link "9. uzdevums" at bounding box center [136, 154] width 74 height 10
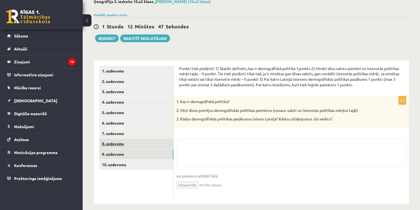
click at [145, 144] on link "8. uzdevums" at bounding box center [136, 144] width 74 height 10
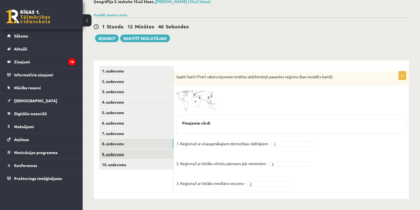
click at [148, 153] on link "9. uzdevums" at bounding box center [136, 154] width 74 height 10
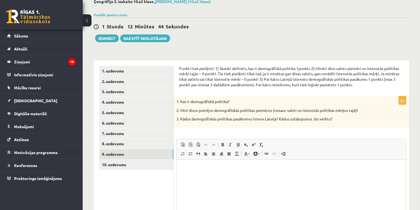
scroll to position [0, 0]
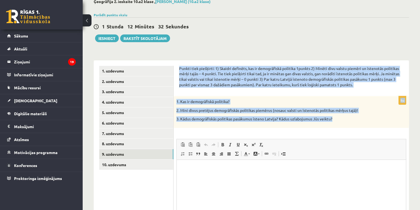
copy form "Punkti tiek piešķirti: 1) Skaidri definēts, kas ir demogrāfiskā politika 1punkt…"
drag, startPoint x: 179, startPoint y: 70, endPoint x: 340, endPoint y: 127, distance: 171.4
click at [340, 127] on div "Punkti tiek piešķirti: 1) Skaidri definēts, kas ir demogrāfiskā politika 1punkt…" at bounding box center [291, 159] width 235 height 199
click at [204, 50] on div "**********" at bounding box center [251, 129] width 337 height 282
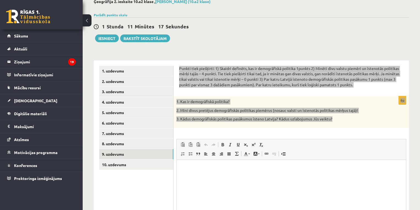
click at [230, 176] on html at bounding box center [291, 168] width 229 height 17
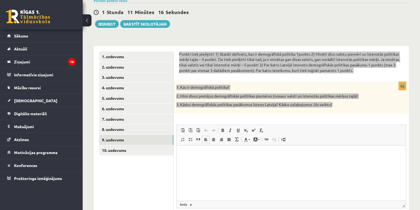
scroll to position [55, 0]
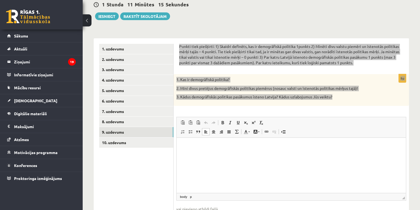
click at [201, 144] on p "Визуальный текстовый редактор, wiswyg-editor-user-answer-47433862462860" at bounding box center [291, 146] width 218 height 6
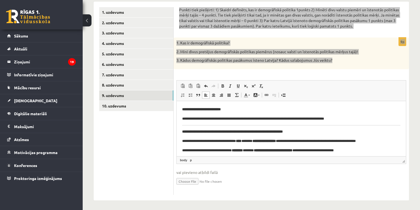
scroll to position [93, 0]
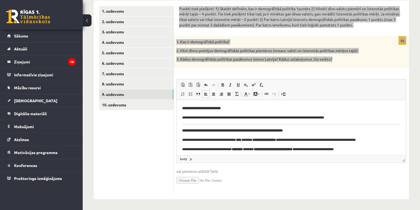
click at [233, 106] on p "**********" at bounding box center [291, 108] width 218 height 6
click at [260, 123] on body "**********" at bounding box center [291, 167] width 218 height 125
click at [270, 125] on body "**********" at bounding box center [291, 167] width 218 height 125
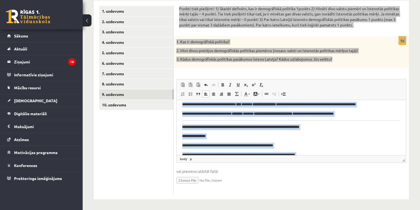
scroll to position [0, 0]
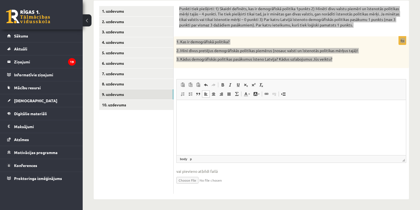
drag, startPoint x: 379, startPoint y: 154, endPoint x: 353, endPoint y: 200, distance: 52.5
click at [177, 100] on html at bounding box center [291, 108] width 229 height 17
click at [193, 117] on html "**********" at bounding box center [291, 108] width 229 height 17
click at [371, 112] on html "**********" at bounding box center [291, 108] width 229 height 17
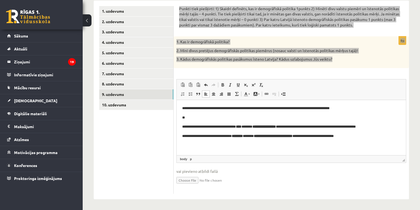
click at [184, 128] on p "**********" at bounding box center [291, 127] width 219 height 6
click at [241, 128] on b "****" at bounding box center [239, 127] width 6 height 4
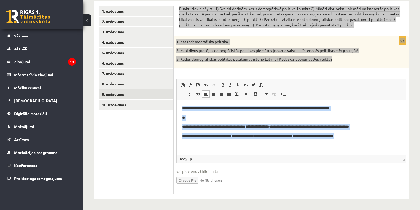
drag, startPoint x: 368, startPoint y: 142, endPoint x: 177, endPoint y: 104, distance: 194.9
click at [177, 104] on html "**********" at bounding box center [291, 122] width 229 height 45
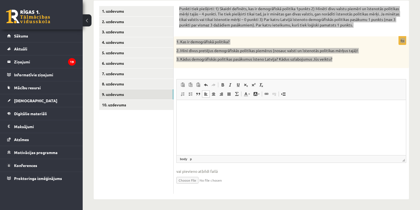
click at [245, 117] on html at bounding box center [291, 108] width 229 height 17
click at [226, 117] on html at bounding box center [291, 108] width 229 height 17
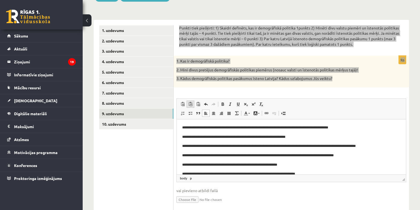
scroll to position [49, 0]
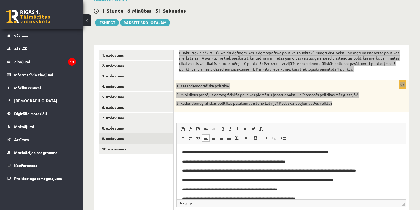
click at [199, 171] on p "**********" at bounding box center [289, 171] width 215 height 6
click at [184, 179] on p "**********" at bounding box center [289, 180] width 215 height 6
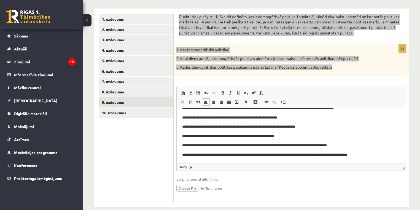
scroll to position [93, 0]
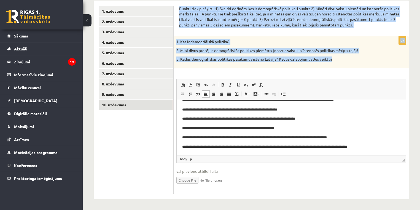
click at [133, 103] on link "10. uzdevums" at bounding box center [136, 105] width 74 height 10
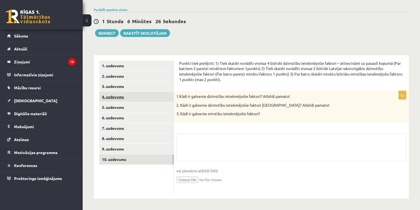
scroll to position [38, 0]
click at [132, 150] on link "9. uzdevums" at bounding box center [136, 149] width 74 height 10
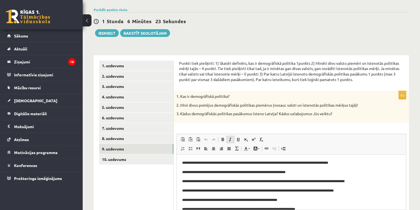
scroll to position [0, 0]
click at [139, 160] on link "10. uzdevums" at bounding box center [136, 159] width 74 height 10
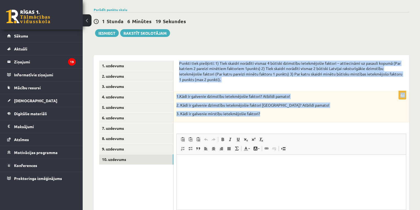
copy form "Punkti tiek piešķirti: 1) Tiek skaidri norādīti vismaz 4 būtiski dzimstību iete…"
drag, startPoint x: 181, startPoint y: 63, endPoint x: 279, endPoint y: 119, distance: 112.8
click at [279, 119] on form "Punkti tiek piešķirti: 1) Tiek skaidri norādīti vismaz 4 būtiski dzimstību iete…" at bounding box center [291, 155] width 224 height 188
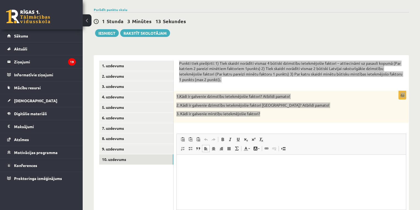
click at [195, 171] on html at bounding box center [291, 162] width 229 height 17
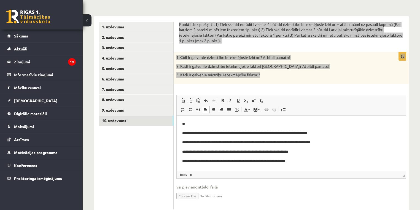
scroll to position [93, 0]
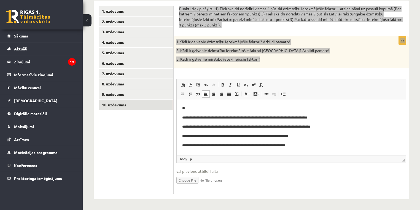
click at [182, 116] on html "**********" at bounding box center [291, 127] width 229 height 54
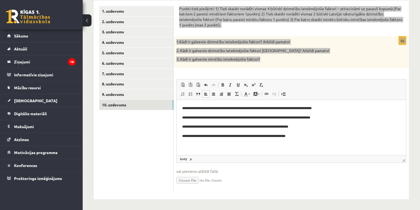
click at [323, 141] on html "**********" at bounding box center [291, 122] width 229 height 45
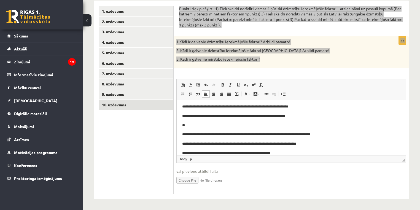
click at [179, 135] on html "**********" at bounding box center [291, 121] width 229 height 82
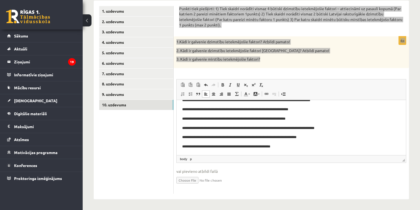
scroll to position [18, 0]
click at [294, 150] on html "**********" at bounding box center [291, 118] width 229 height 72
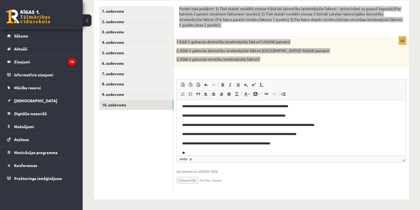
scroll to position [45, 0]
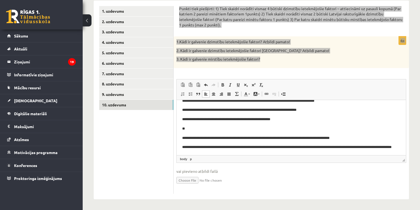
click at [180, 137] on html "**********" at bounding box center [291, 108] width 229 height 106
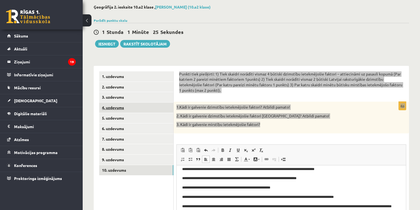
scroll to position [27, 0]
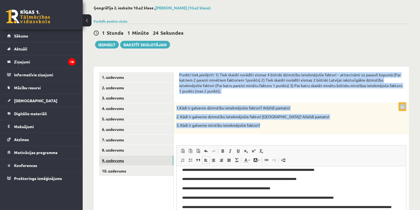
click at [146, 157] on link "9. uzdevums" at bounding box center [136, 160] width 74 height 10
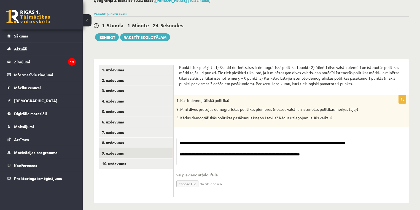
scroll to position [38, 0]
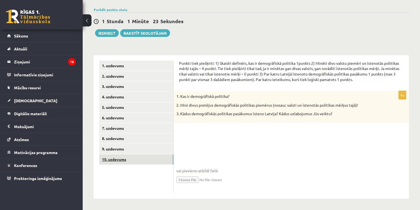
click at [140, 158] on link "10. uzdevums" at bounding box center [136, 159] width 74 height 10
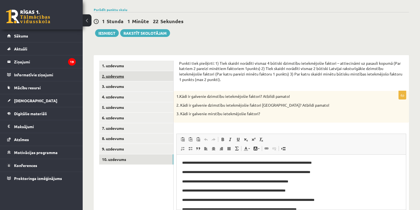
scroll to position [0, 0]
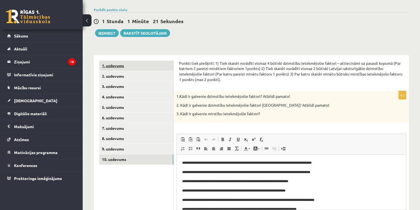
click at [128, 67] on link "1. uzdevums" at bounding box center [136, 66] width 74 height 10
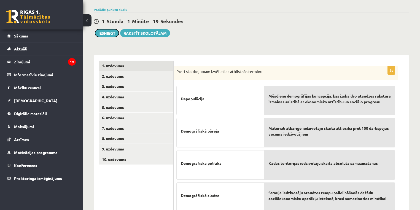
drag, startPoint x: 111, startPoint y: 32, endPoint x: 226, endPoint y: 22, distance: 115.4
click at [111, 32] on button "Iesniegt" at bounding box center [107, 33] width 24 height 8
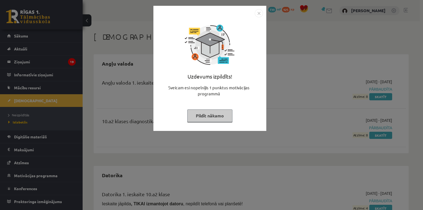
click at [205, 119] on button "Pildīt nākamo" at bounding box center [209, 115] width 45 height 13
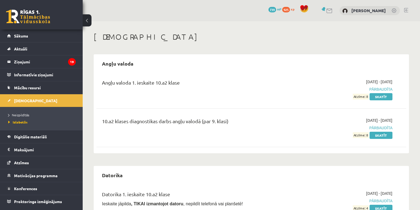
click at [286, 8] on div "0 Dāvanas 739 mP 925 xp" at bounding box center [289, 10] width 42 height 10
click at [281, 8] on span "mP" at bounding box center [279, 9] width 4 height 4
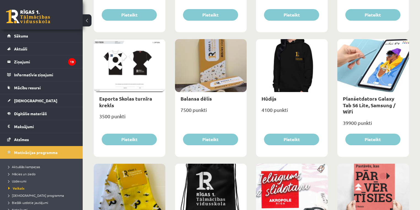
scroll to position [397, 0]
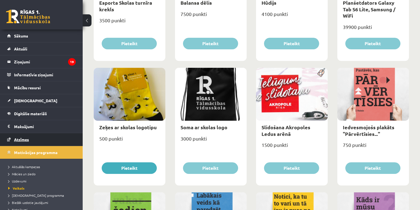
click at [16, 137] on span "Atzīmes" at bounding box center [21, 139] width 15 height 5
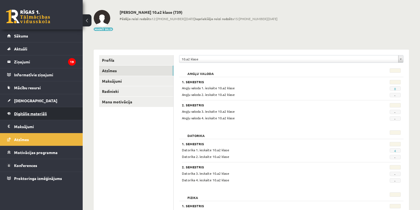
scroll to position [22, 0]
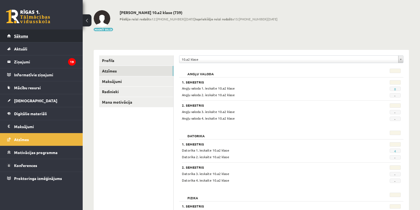
click at [15, 37] on span "Sākums" at bounding box center [21, 35] width 14 height 5
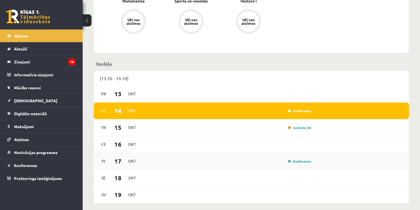
scroll to position [287, 0]
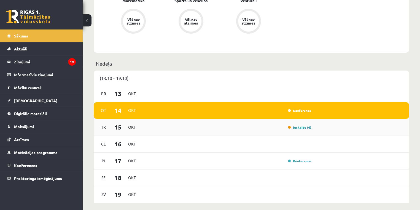
click at [298, 130] on link "Ieskaite (4)" at bounding box center [299, 127] width 23 height 4
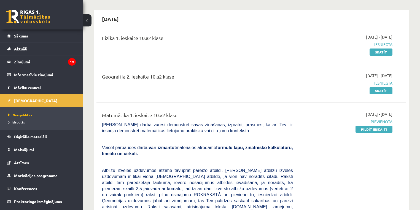
scroll to position [44, 0]
click at [377, 92] on link "Skatīt" at bounding box center [381, 91] width 23 height 7
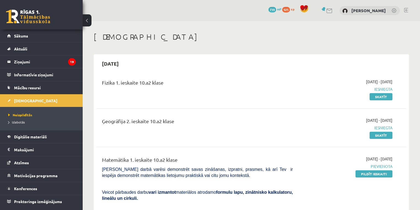
scroll to position [44, 0]
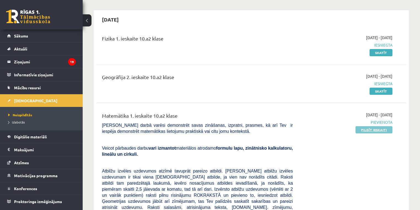
click at [367, 131] on link "Pildīt ieskaiti" at bounding box center [374, 129] width 37 height 7
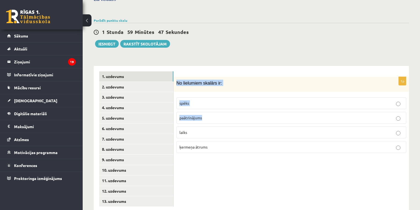
scroll to position [180, 0]
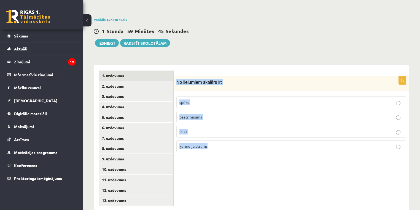
copy div "No lielumiem skalārs ir: spēks paātrinājums laiks ķermeņa ātrums"
drag, startPoint x: 176, startPoint y: 74, endPoint x: 238, endPoint y: 135, distance: 87.7
click at [238, 135] on div "1p No lielumiem skalārs ir: spēks paātrinājums laiks ķermeņa ātrums" at bounding box center [291, 116] width 235 height 81
click at [219, 164] on div "1p No lielumiem skalārs ir: spēks paātrinājums laiks ķermeņa ātrums" at bounding box center [291, 138] width 235 height 146
click at [201, 129] on p "laiks" at bounding box center [291, 132] width 224 height 6
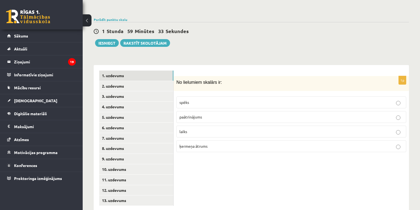
click at [223, 169] on div "1p No lielumiem skalārs ir: spēks paātrinājums laiks ķermeņa ātrums" at bounding box center [291, 138] width 235 height 146
click at [139, 81] on link "2. uzdevums" at bounding box center [136, 86] width 74 height 10
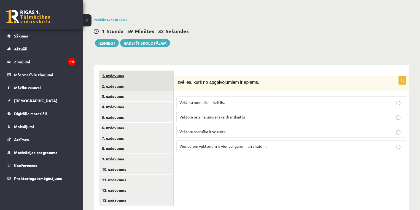
click at [142, 71] on link "1. uzdevums" at bounding box center [136, 76] width 74 height 10
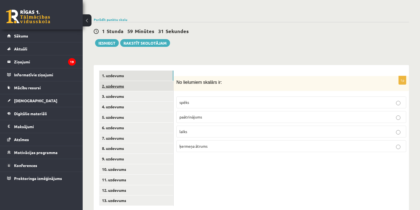
click at [146, 81] on link "2. uzdevums" at bounding box center [136, 86] width 74 height 10
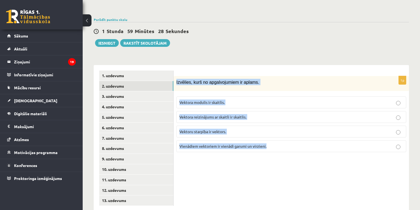
copy div "Izvēlies, kurš no apgalvojumiem ir aplams. Vektora modulis ir skaitlis. Vektora…"
drag, startPoint x: 176, startPoint y: 69, endPoint x: 270, endPoint y: 137, distance: 116.2
click at [270, 137] on div "1p Izvēlies, kurš no apgalvojumiem ir aplams. Vektora modulis ir skaitlis. Vekt…" at bounding box center [291, 116] width 235 height 81
click at [212, 166] on div "1p Izvēlies, kurš no apgalvojumiem ir aplams. Vektora modulis ir skaitlis. Vekt…" at bounding box center [291, 138] width 235 height 146
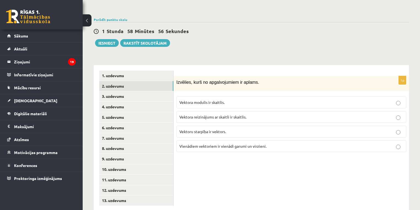
click at [212, 114] on span "Vektora reizinājums ar skaitli ir skaitlis." at bounding box center [212, 116] width 67 height 5
click at [133, 91] on link "3. uzdevums" at bounding box center [136, 96] width 74 height 10
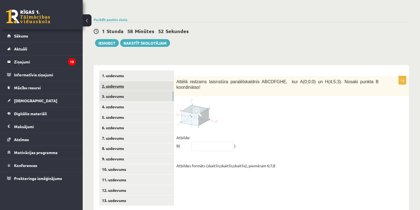
click at [135, 81] on link "2. uzdevums" at bounding box center [136, 86] width 74 height 10
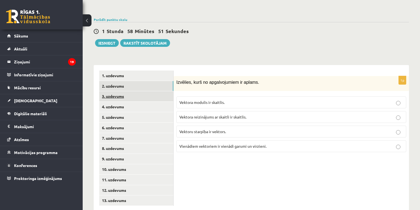
click at [141, 91] on link "3. uzdevums" at bounding box center [136, 96] width 74 height 10
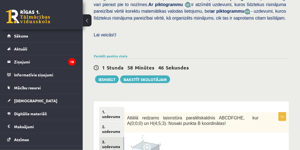
click at [251, 64] on div "1 Stunda 58 Minūtes 46 Sekundes" at bounding box center [191, 67] width 195 height 7
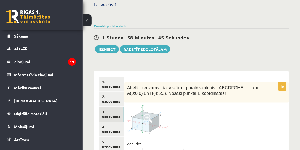
scroll to position [243, 0]
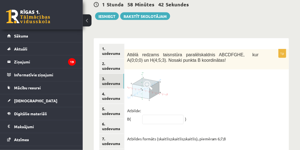
click at [156, 78] on img at bounding box center [147, 86] width 41 height 29
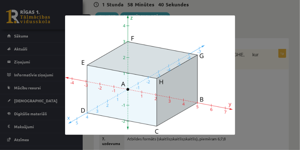
click at [253, 74] on div at bounding box center [150, 75] width 300 height 150
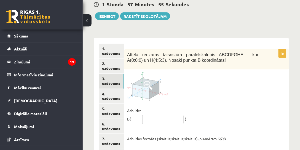
click at [154, 115] on input "text" at bounding box center [162, 119] width 41 height 9
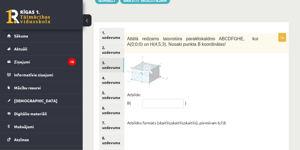
scroll to position [275, 0]
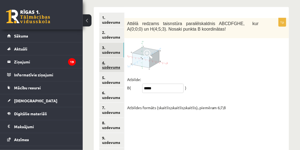
type input "*****"
click at [116, 58] on link "4. uzdevums" at bounding box center [111, 65] width 25 height 15
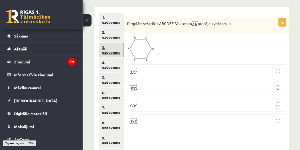
click at [117, 42] on link "3. uzdevums" at bounding box center [111, 49] width 25 height 15
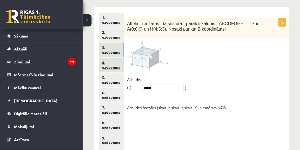
click at [116, 58] on link "4. uzdevums" at bounding box center [111, 65] width 25 height 15
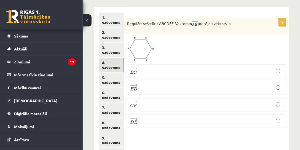
click at [141, 117] on p "− − → D E D E →" at bounding box center [206, 121] width 153 height 8
click at [172, 125] on div "1p Regulārs sešstūris ABCDEF. Vektoram pretējais vektors ir: − − → B C B C → − …" at bounding box center [206, 110] width 165 height 207
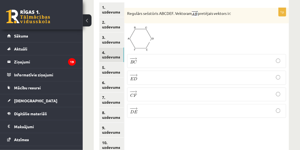
scroll to position [290, 0]
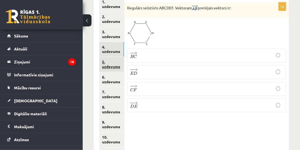
click at [113, 57] on link "5. uzdevums" at bounding box center [111, 64] width 25 height 15
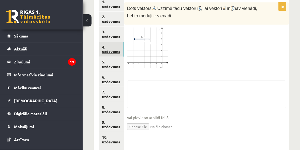
click at [117, 42] on link "4. uzdevums" at bounding box center [111, 49] width 25 height 15
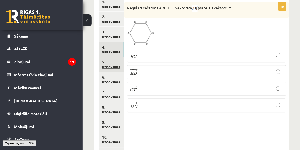
click at [122, 57] on link "5. uzdevums" at bounding box center [111, 64] width 25 height 15
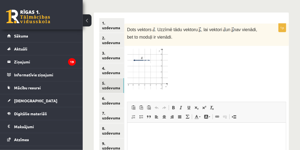
scroll to position [275, 0]
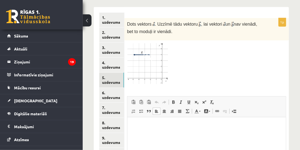
click at [165, 133] on html at bounding box center [206, 125] width 158 height 17
click at [164, 133] on html at bounding box center [206, 125] width 158 height 17
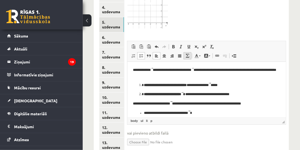
scroll to position [331, 0]
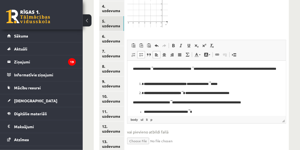
click at [156, 68] on p "**********" at bounding box center [205, 72] width 145 height 12
click at [200, 68] on p "**********" at bounding box center [205, 72] width 145 height 12
click at [154, 71] on p "**********" at bounding box center [205, 72] width 145 height 12
click at [199, 69] on p "**********" at bounding box center [205, 72] width 145 height 12
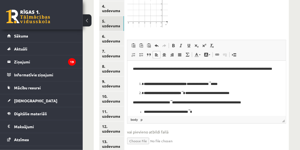
click at [197, 69] on p "**********" at bounding box center [205, 72] width 145 height 12
click at [257, 69] on p "**********" at bounding box center [205, 72] width 145 height 12
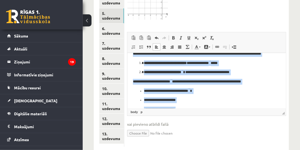
scroll to position [0, 0]
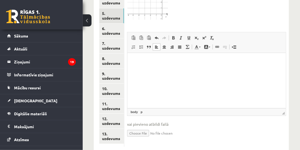
drag, startPoint x: 189, startPoint y: 100, endPoint x: 131, endPoint y: 56, distance: 71.9
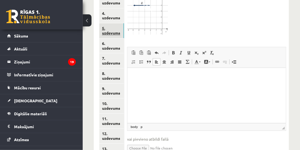
scroll to position [308, 0]
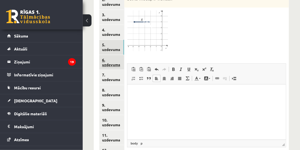
click at [118, 55] on link "6. uzdevums" at bounding box center [111, 62] width 25 height 15
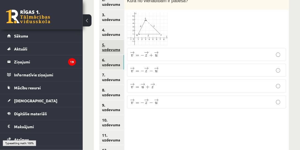
click at [119, 40] on link "5. uzdevums" at bounding box center [111, 47] width 25 height 15
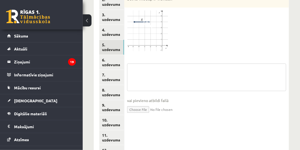
click at [147, 63] on textarea at bounding box center [206, 77] width 159 height 28
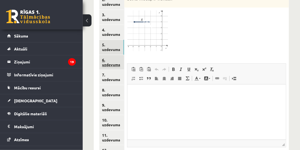
scroll to position [0, 0]
click at [121, 55] on link "6. uzdevums" at bounding box center [111, 62] width 25 height 15
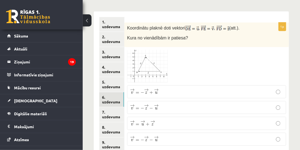
scroll to position [276, 0]
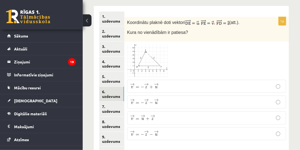
click at [149, 53] on span at bounding box center [148, 57] width 9 height 9
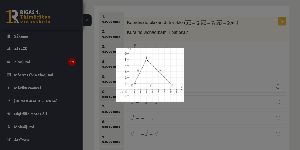
click at [233, 86] on div at bounding box center [150, 75] width 300 height 150
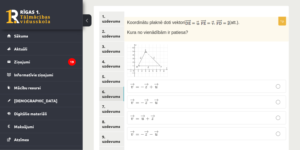
click at [158, 83] on span "→" at bounding box center [156, 84] width 4 height 3
click at [115, 101] on link "7. uzdevums" at bounding box center [111, 108] width 25 height 15
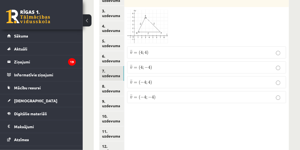
scroll to position [289, 0]
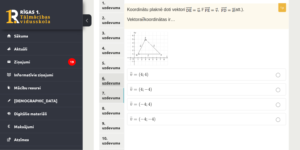
click at [112, 73] on link "6. uzdevums" at bounding box center [111, 80] width 25 height 15
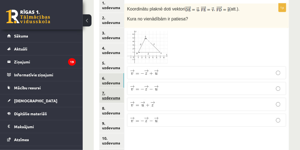
click at [117, 88] on link "7. uzdevums" at bounding box center [111, 95] width 25 height 15
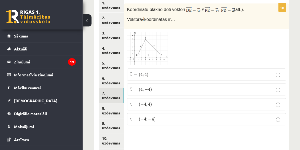
click at [142, 73] on span "4" at bounding box center [141, 74] width 2 height 3
click at [107, 103] on link "8. uzdevums" at bounding box center [111, 110] width 25 height 15
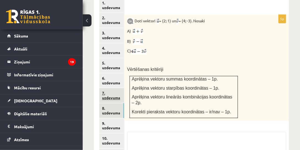
click at [114, 88] on link "7. uzdevums" at bounding box center [111, 95] width 25 height 15
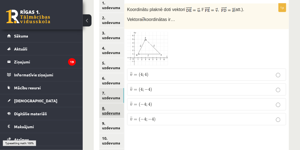
click at [117, 103] on link "8. uzdevums" at bounding box center [111, 110] width 25 height 15
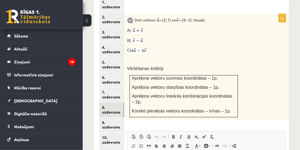
scroll to position [305, 0]
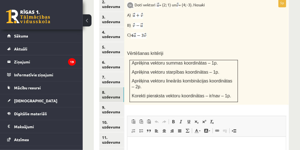
click at [150, 153] on html at bounding box center [206, 144] width 158 height 17
click at [146, 144] on b "**** ** *******" at bounding box center [155, 145] width 22 height 4
click at [148, 146] on b "**** ** *******" at bounding box center [155, 145] width 22 height 4
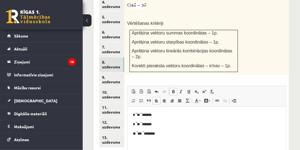
scroll to position [337, 0]
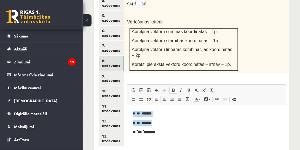
drag, startPoint x: 136, startPoint y: 115, endPoint x: 158, endPoint y: 121, distance: 23.8
click at [158, 121] on body "* ** ******* * ** ******* ** *** ********" at bounding box center [206, 123] width 147 height 24
click at [137, 114] on b "* ** *******" at bounding box center [142, 113] width 19 height 4
copy body "* ** ******* * ** ******* ** *** ********"
drag, startPoint x: 132, startPoint y: 112, endPoint x: 166, endPoint y: 135, distance: 41.1
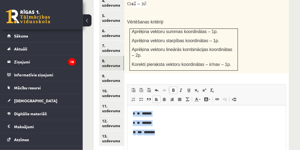
click at [166, 135] on html "* ** ******* * ** ******* ** *** ********" at bounding box center [206, 122] width 158 height 35
click at [141, 113] on p "**********" at bounding box center [207, 114] width 148 height 6
click at [141, 114] on p "**********" at bounding box center [207, 114] width 148 height 6
click at [141, 123] on p "**********" at bounding box center [207, 123] width 148 height 6
click at [139, 122] on p "**********" at bounding box center [207, 123] width 148 height 6
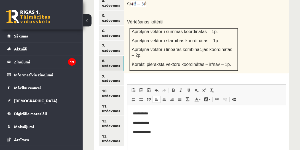
click at [137, 113] on p "**********" at bounding box center [207, 114] width 148 height 6
click at [138, 113] on p "**********" at bounding box center [207, 114] width 148 height 6
click at [142, 131] on p "**********" at bounding box center [207, 132] width 148 height 6
click at [145, 132] on p "**********" at bounding box center [207, 132] width 148 height 6
click at [112, 57] on link "8. uzdevums" at bounding box center [111, 63] width 25 height 15
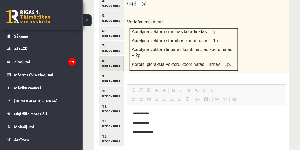
scroll to position [0, 0]
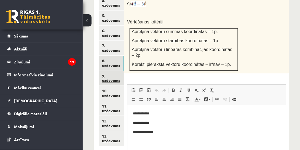
click at [119, 71] on link "9. uzdevums" at bounding box center [111, 78] width 25 height 15
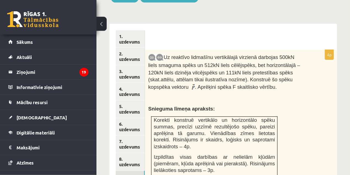
scroll to position [305, 0]
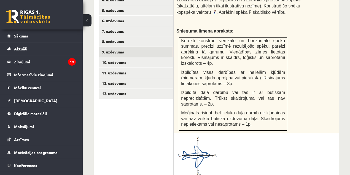
click at [311, 45] on div "Uz reaktīvo lidmašīnu vertikālajā virzienā darbojas 500kN liels smaguma spēks u…" at bounding box center [256, 56] width 165 height 153
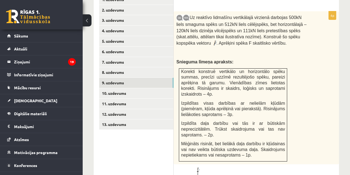
scroll to position [268, 0]
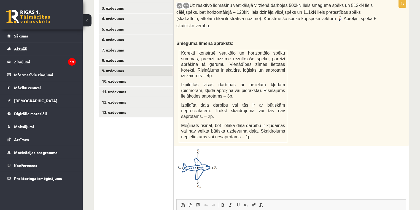
click at [377, 49] on div "Uz reaktīvo lidmašīnu vertikālajā virzienā darbojas 500kN liels smaguma spēks u…" at bounding box center [291, 72] width 235 height 147
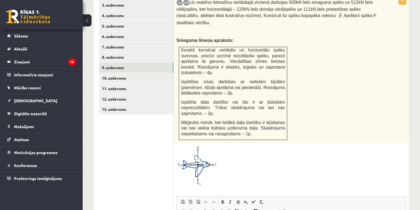
scroll to position [335, 0]
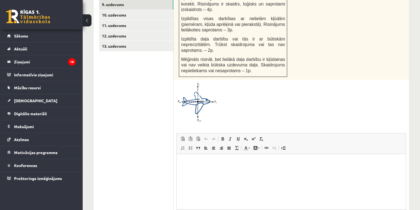
click at [224, 171] on html at bounding box center [291, 162] width 229 height 17
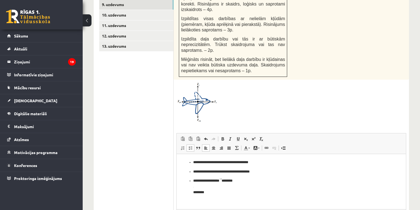
click at [193, 164] on ul "**********" at bounding box center [291, 178] width 218 height 36
click at [193, 172] on p "**********" at bounding box center [291, 172] width 197 height 6
click at [192, 180] on ul "**********" at bounding box center [291, 186] width 218 height 17
click at [211, 181] on img "Визуальный текстовый редактор, wiswyg-editor-user-answer-47433851650500" at bounding box center [209, 180] width 2 height 3
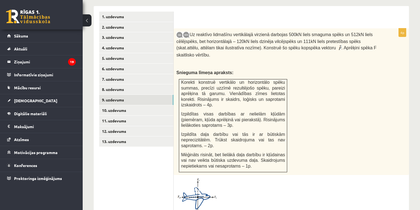
scroll to position [363, 0]
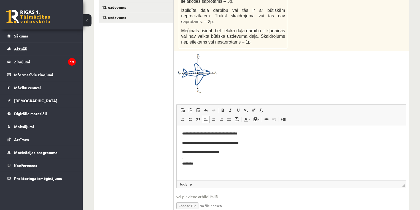
click at [181, 163] on html "**********" at bounding box center [291, 148] width 229 height 47
click at [246, 154] on p "**********" at bounding box center [291, 152] width 219 height 6
click at [220, 152] on p "**********" at bounding box center [291, 152] width 219 height 6
click at [228, 161] on html "**********" at bounding box center [291, 142] width 229 height 35
click at [244, 161] on b "*****" at bounding box center [240, 162] width 7 height 4
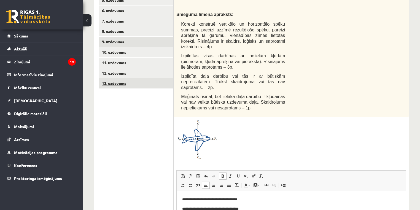
scroll to position [297, 0]
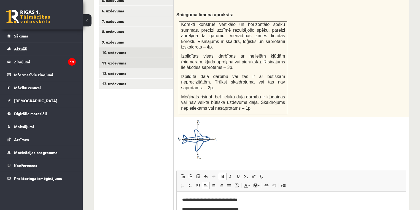
click at [136, 58] on link "11. uzdevums" at bounding box center [136, 63] width 74 height 10
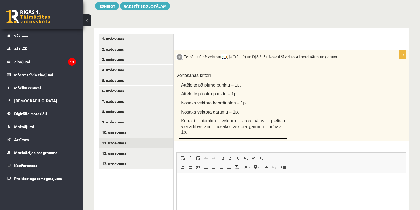
scroll to position [272, 0]
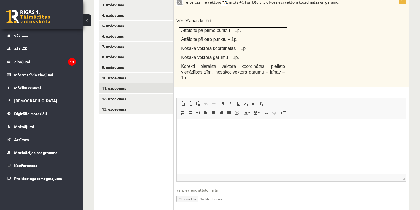
click at [133, 119] on ul "1. uzdevums 2. uzdevums 3. uzdevums 4. uzdevums 5. uzdevums 6. uzdevums 7. uzde…" at bounding box center [136, 95] width 74 height 233
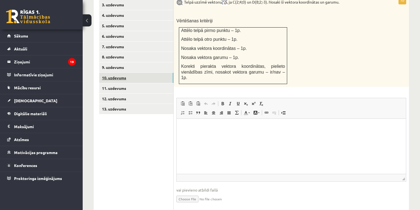
click at [144, 73] on link "10. uzdevums" at bounding box center [136, 78] width 74 height 10
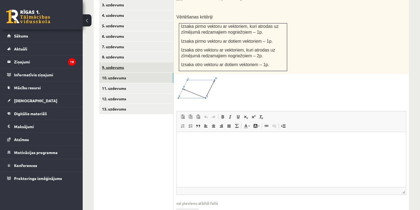
click at [138, 62] on link "9. uzdevums" at bounding box center [136, 67] width 74 height 10
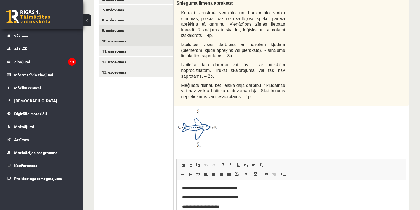
click at [137, 36] on link "10. uzdevums" at bounding box center [136, 41] width 74 height 10
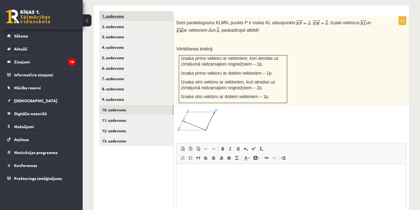
scroll to position [246, 0]
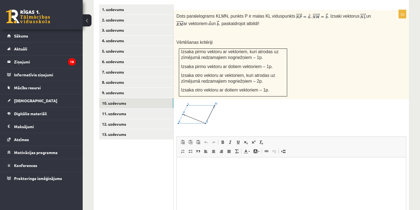
click at [256, 174] on html at bounding box center [291, 165] width 229 height 17
click at [140, 109] on link "11. uzdevums" at bounding box center [136, 114] width 74 height 10
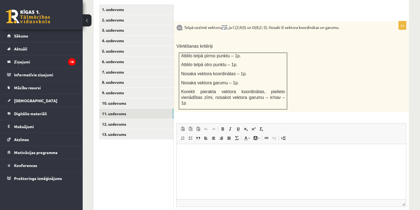
scroll to position [0, 0]
click at [151, 119] on link "12. uzdevums" at bounding box center [136, 124] width 74 height 10
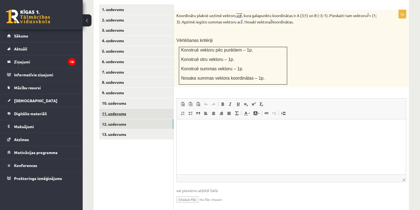
click at [140, 109] on link "11. uzdevums" at bounding box center [136, 114] width 74 height 10
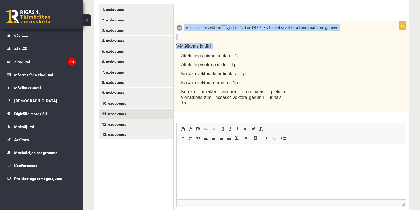
drag, startPoint x: 184, startPoint y: 13, endPoint x: 294, endPoint y: 73, distance: 125.2
click at [292, 74] on div "Telpā uzzīmē vektoru , ja C(2;4;0) un D(8;2;-3). Nosaki šī vektora koordinātas …" at bounding box center [291, 66] width 235 height 91
click at [316, 50] on div "Telpā uzzīmē vektoru , ja C(2;4;0) un D(8;2;-3). Nosaki šī vektora koordinātas …" at bounding box center [291, 66] width 235 height 91
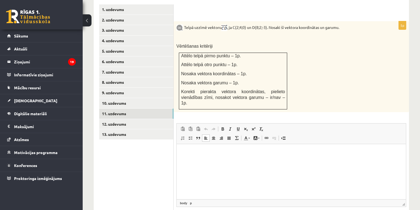
click at [205, 161] on html at bounding box center [291, 152] width 229 height 17
click at [187, 152] on img "Визуальный текстовый редактор, wiswyg-editor-user-answer-47433759604580" at bounding box center [186, 151] width 2 height 3
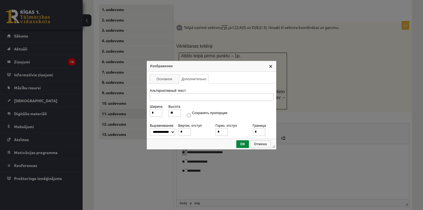
click at [270, 67] on link "X" at bounding box center [271, 66] width 4 height 4
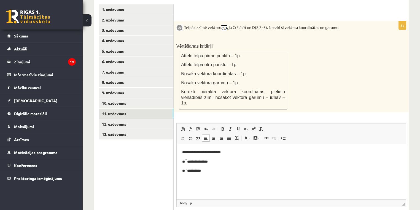
click at [191, 161] on p "**********" at bounding box center [291, 162] width 219 height 6
click at [187, 160] on img "Визуальный текстовый редактор, wiswyg-editor-user-answer-47433759604580" at bounding box center [186, 160] width 2 height 3
click at [190, 169] on p "**********" at bounding box center [291, 171] width 219 height 6
click at [228, 177] on p "Визуальный текстовый редактор, wiswyg-editor-user-answer-47433759604580" at bounding box center [291, 180] width 218 height 6
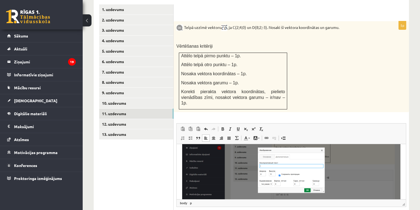
scroll to position [44, 0]
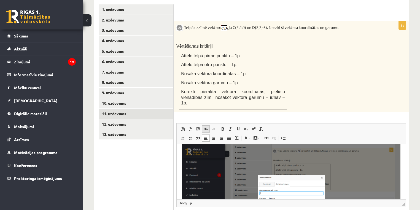
click at [206, 127] on span at bounding box center [206, 129] width 4 height 4
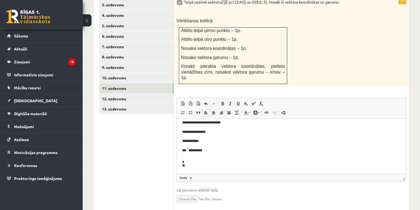
scroll to position [0, 0]
click at [190, 156] on p "*** ***" at bounding box center [291, 155] width 219 height 6
click at [189, 154] on p "*** ***" at bounding box center [291, 155] width 219 height 6
click at [184, 155] on p "*** **" at bounding box center [291, 155] width 219 height 6
click at [213, 156] on p "** **" at bounding box center [291, 155] width 219 height 6
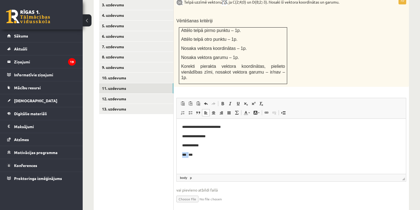
click at [189, 154] on img "Визуальный текстовый редактор, wiswyg-editor-user-answer-47433759604580" at bounding box center [187, 153] width 2 height 3
click at [198, 157] on p "*** ***" at bounding box center [291, 155] width 219 height 6
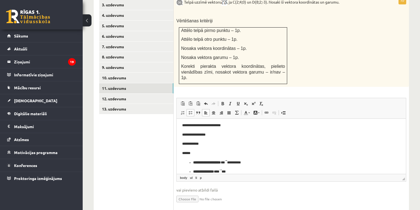
click at [194, 162] on b "**********" at bounding box center [207, 162] width 28 height 4
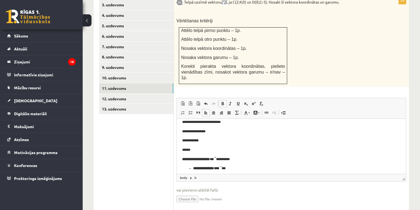
scroll to position [8, 0]
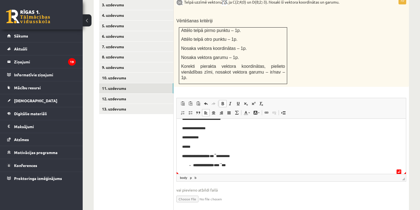
click at [193, 163] on ul "**********" at bounding box center [291, 165] width 218 height 6
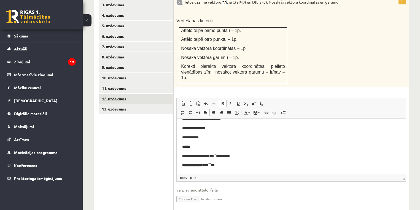
click at [142, 94] on link "12. uzdevums" at bounding box center [136, 99] width 74 height 10
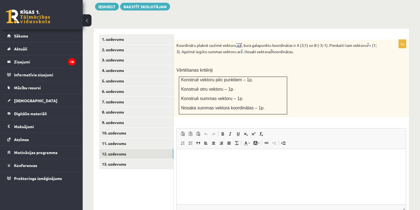
scroll to position [209, 0]
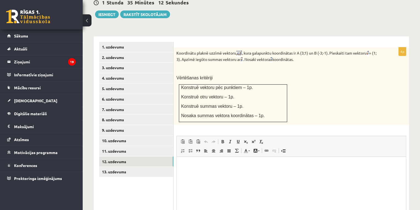
click at [208, 169] on html at bounding box center [291, 165] width 229 height 17
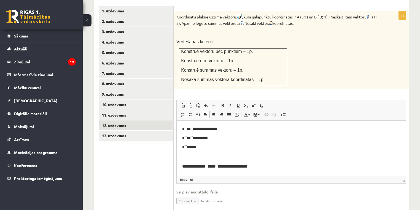
scroll to position [253, 0]
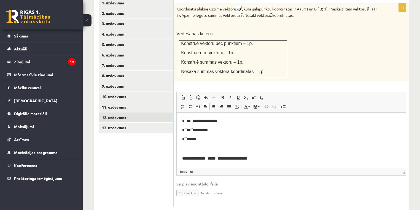
click at [186, 158] on h3 "**********" at bounding box center [291, 158] width 219 height 5
click at [268, 161] on html "**********" at bounding box center [291, 140] width 229 height 54
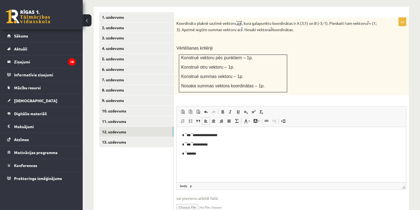
scroll to position [231, 0]
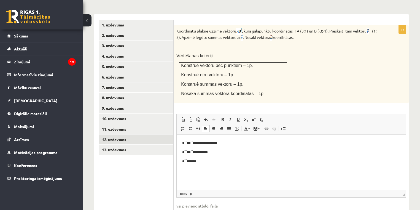
click at [185, 141] on p "**********" at bounding box center [291, 143] width 219 height 6
click at [190, 141] on img "Визуальный текстовый редактор, wiswyg-editor-user-answer-47433838605520" at bounding box center [189, 142] width 2 height 3
click at [187, 151] on p "**********" at bounding box center [291, 153] width 219 height 6
click at [190, 153] on img "Визуальный текстовый редактор, wiswyg-editor-user-answer-47433838605520" at bounding box center [189, 151] width 2 height 3
click at [186, 160] on img "Визуальный текстовый редактор, wiswyg-editor-user-answer-47433838605520" at bounding box center [185, 160] width 2 height 3
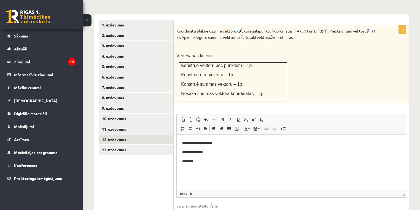
click at [205, 164] on p "* *******" at bounding box center [291, 162] width 219 height 6
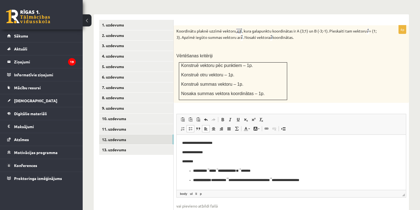
click at [193, 170] on b "**********" at bounding box center [214, 171] width 43 height 4
click at [194, 180] on b "**********" at bounding box center [202, 180] width 18 height 4
click at [204, 171] on b "**********" at bounding box center [203, 171] width 43 height 4
click at [205, 170] on img "Визуальный текстовый редактор, wiswyg-editor-user-answer-47433838605520" at bounding box center [204, 170] width 2 height 3
click at [226, 171] on img "Визуальный текстовый редактор, wiswyg-editor-user-answer-47433838605520" at bounding box center [225, 170] width 2 height 3
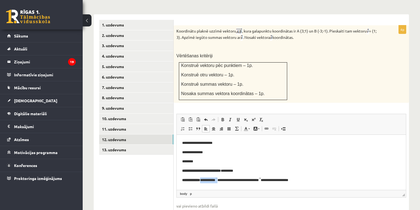
click at [217, 179] on img "Визуальный текстовый редактор, wiswyg-editor-user-answer-47433838605520" at bounding box center [216, 179] width 2 height 3
click at [259, 180] on img "Визуальный текстовый редактор, wiswyg-editor-user-answer-47433838605520" at bounding box center [258, 179] width 2 height 3
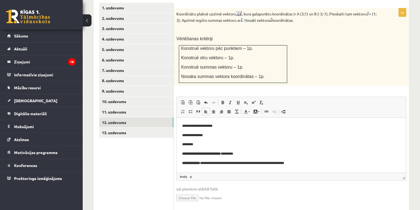
scroll to position [253, 0]
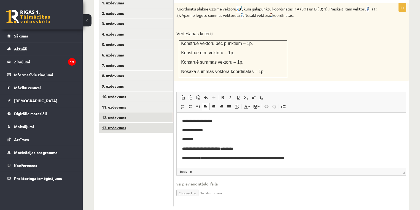
click at [126, 123] on link "13. uzdevums" at bounding box center [136, 128] width 74 height 10
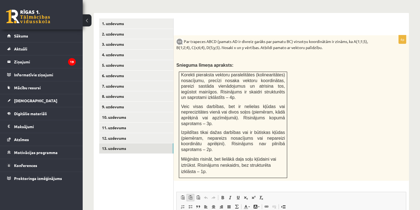
scroll to position [297, 0]
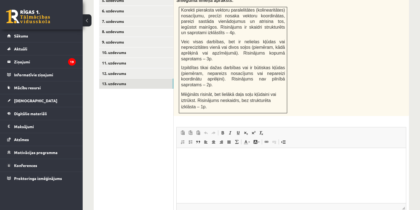
click at [195, 165] on html at bounding box center [291, 156] width 229 height 17
click at [258, 156] on p "**********" at bounding box center [291, 157] width 219 height 6
drag, startPoint x: 189, startPoint y: 163, endPoint x: 200, endPoint y: 181, distance: 21.1
click at [189, 164] on p "**********" at bounding box center [291, 166] width 219 height 6
click at [252, 169] on html "**********" at bounding box center [291, 161] width 229 height 26
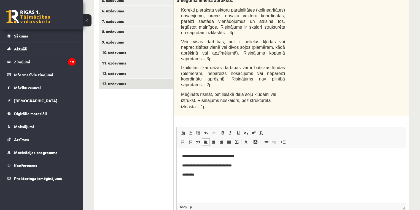
click at [185, 176] on p "*********" at bounding box center [291, 175] width 219 height 6
click at [201, 175] on p "**********" at bounding box center [291, 175] width 219 height 6
click at [187, 196] on p "** ***** *******" at bounding box center [291, 194] width 219 height 6
click at [187, 194] on img "Визуальный текстовый редактор, wiswyg-editor-user-answer-47433983484920" at bounding box center [186, 192] width 2 height 3
click at [201, 193] on p "** *****" at bounding box center [291, 194] width 219 height 6
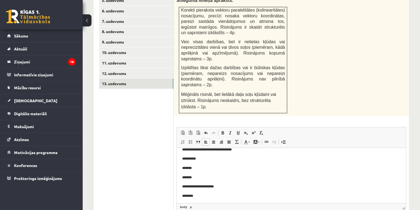
scroll to position [18, 0]
click at [195, 195] on p "********" at bounding box center [289, 195] width 215 height 6
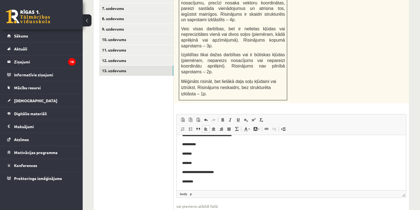
scroll to position [320, 0]
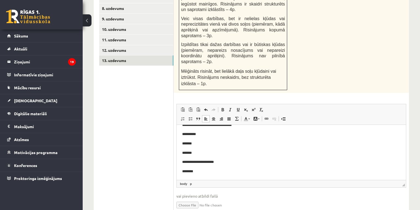
click at [214, 172] on p "********" at bounding box center [289, 172] width 215 height 6
click at [132, 45] on link "12. uzdevums" at bounding box center [136, 50] width 74 height 10
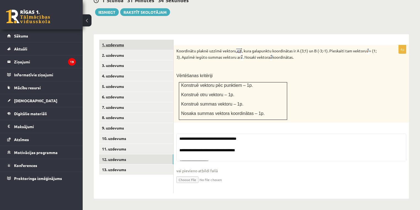
scroll to position [198, 0]
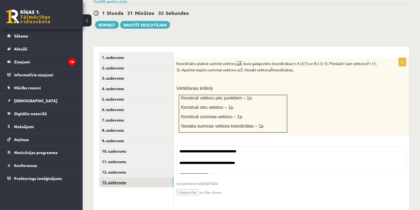
click at [132, 177] on link "13. uzdevums" at bounding box center [136, 182] width 74 height 10
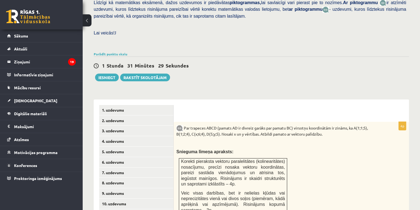
scroll to position [100, 0]
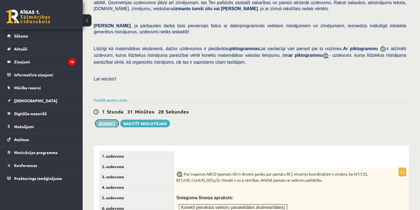
click at [112, 120] on button "Iesniegt" at bounding box center [107, 124] width 24 height 8
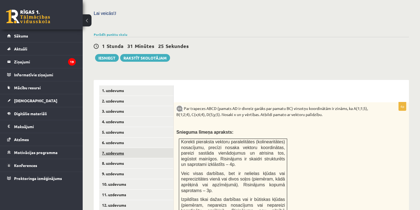
scroll to position [166, 0]
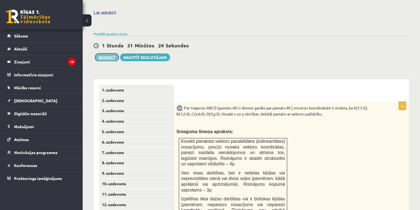
click at [109, 53] on button "Iesniegt" at bounding box center [107, 57] width 24 height 8
